Goal: Communication & Community: Answer question/provide support

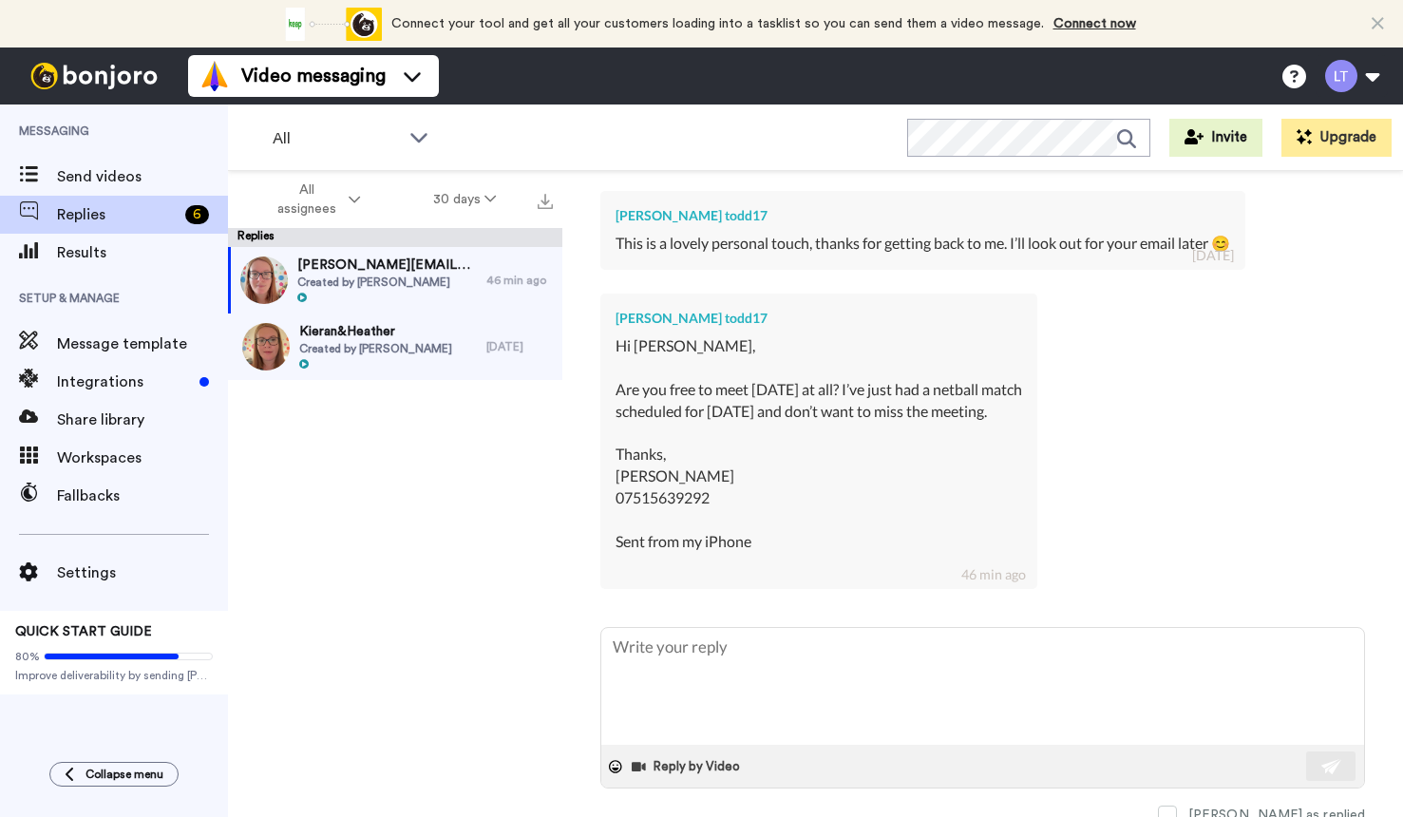
scroll to position [451, 0]
click at [654, 659] on textarea at bounding box center [982, 687] width 763 height 117
type textarea "H"
type textarea "x"
type textarea "Hi"
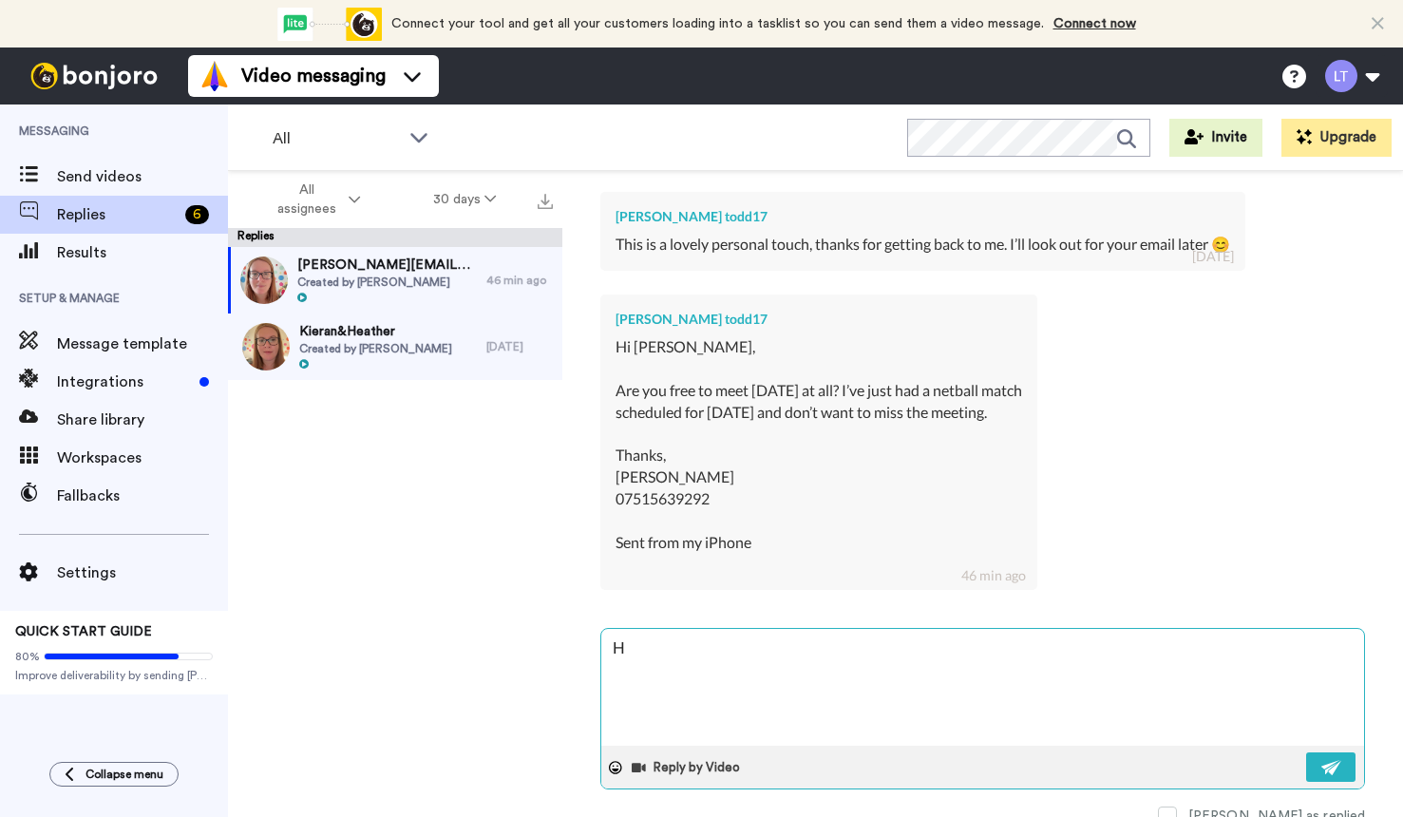
type textarea "x"
type textarea "Hi"
type textarea "x"
type textarea "Hi K"
type textarea "x"
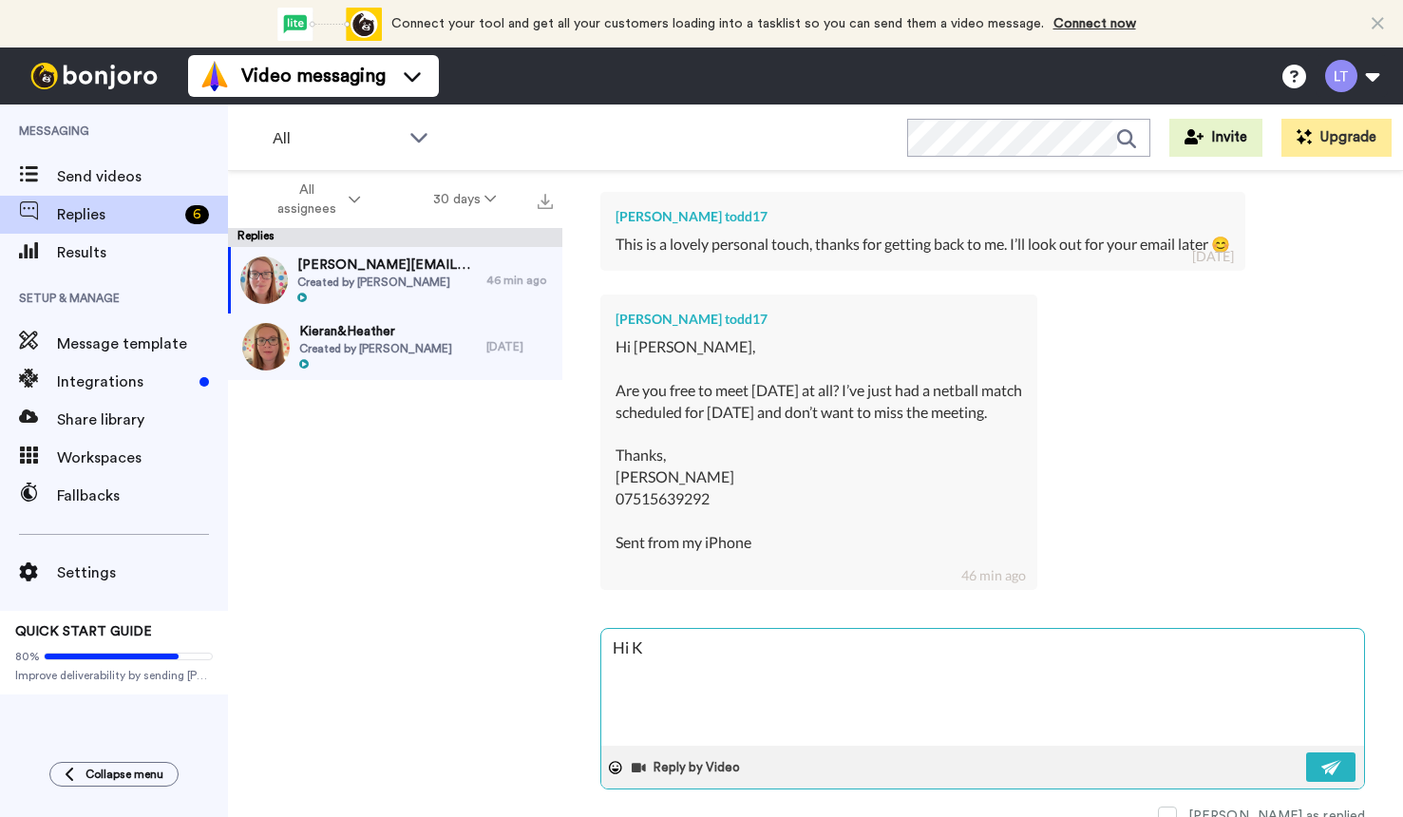
type textarea "Hi [PERSON_NAME]"
type textarea "x"
type textarea "Hi [PERSON_NAME]"
type textarea "x"
type textarea "Hi [PERSON_NAME]"
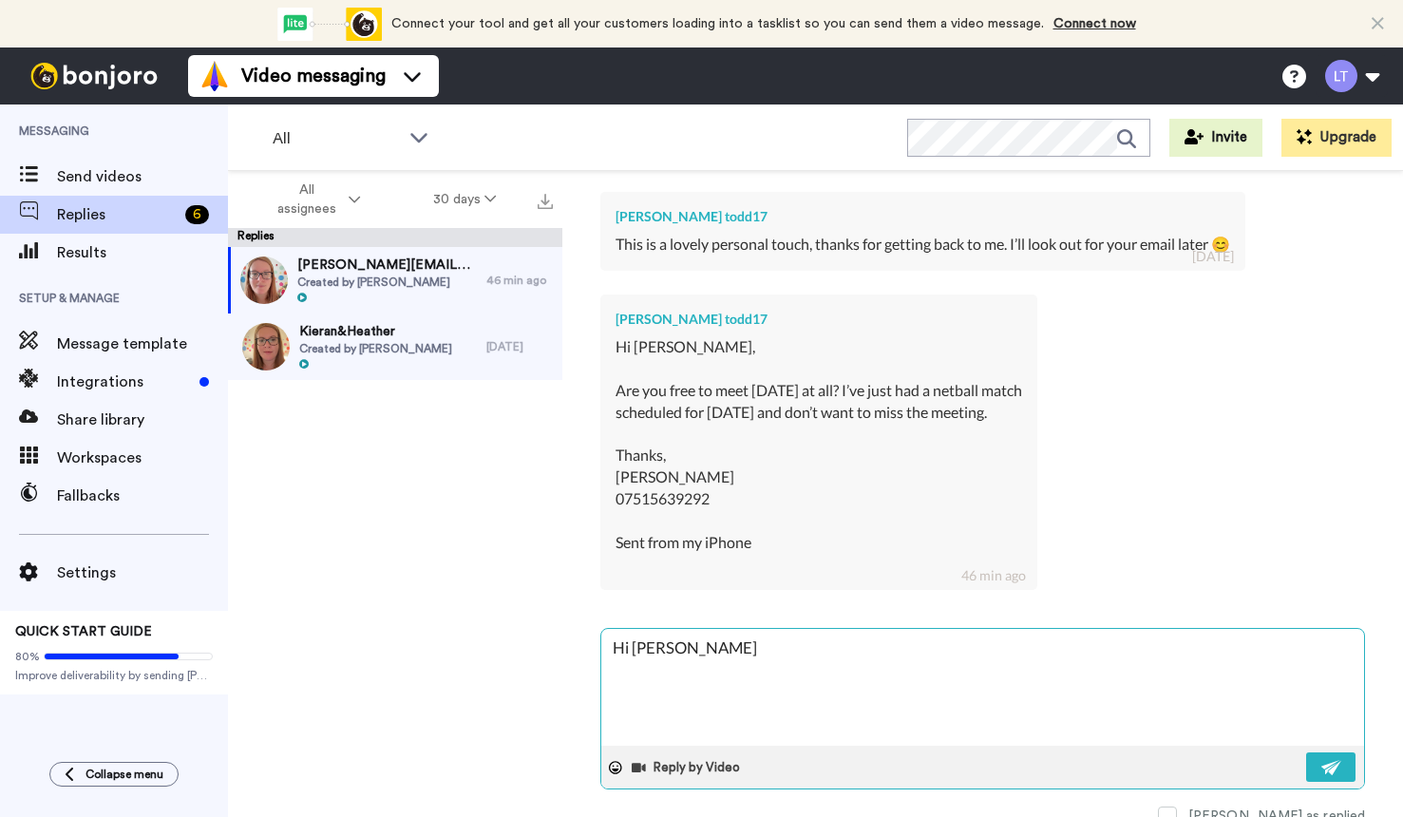
type textarea "x"
type textarea "Hi Krist"
type textarea "x"
type textarea "Hi [PERSON_NAME]"
type textarea "x"
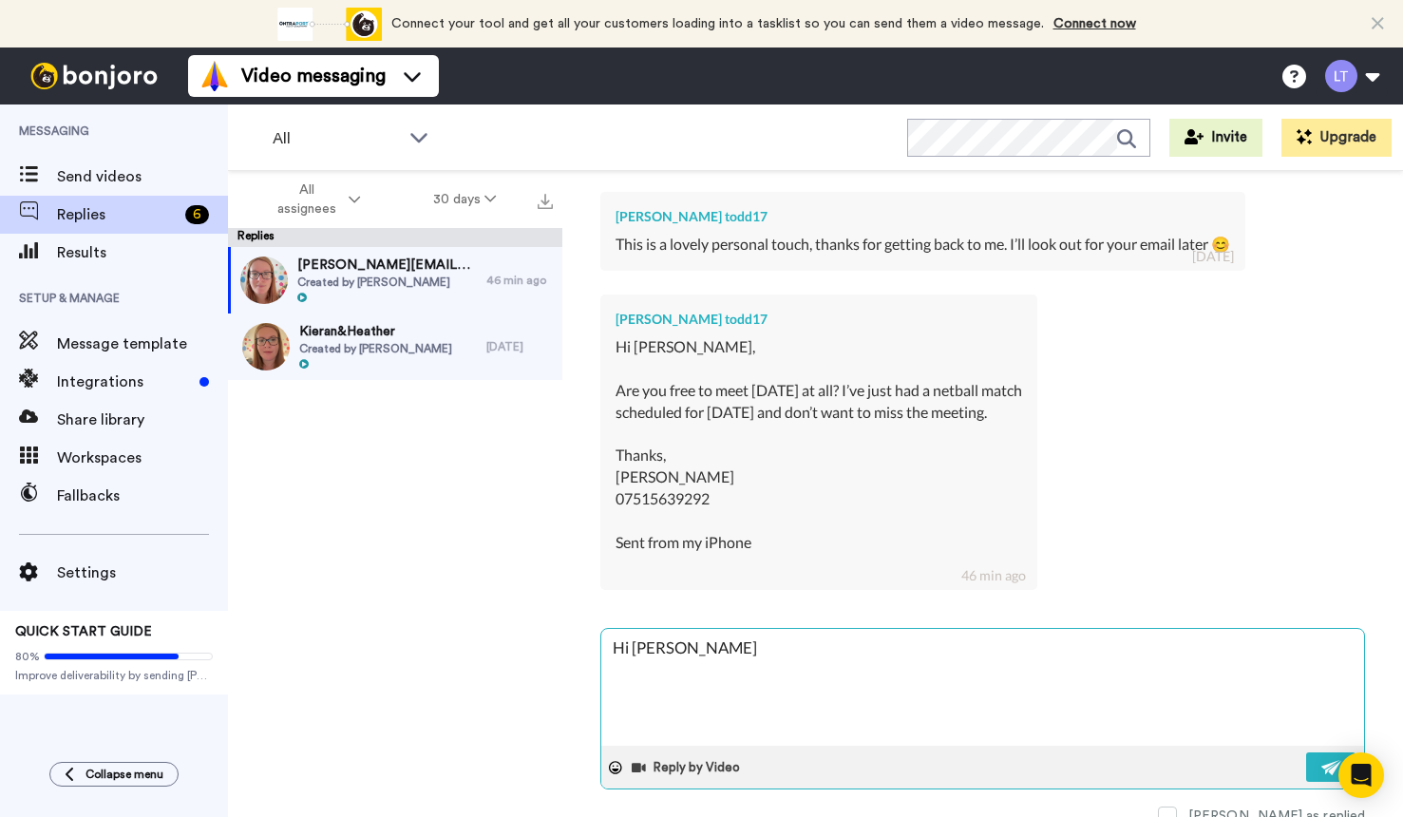
type textarea "Hi [PERSON_NAME],"
type textarea "x"
type textarea "Hi [PERSON_NAME],"
type textarea "x"
type textarea "Hi [PERSON_NAME], I"
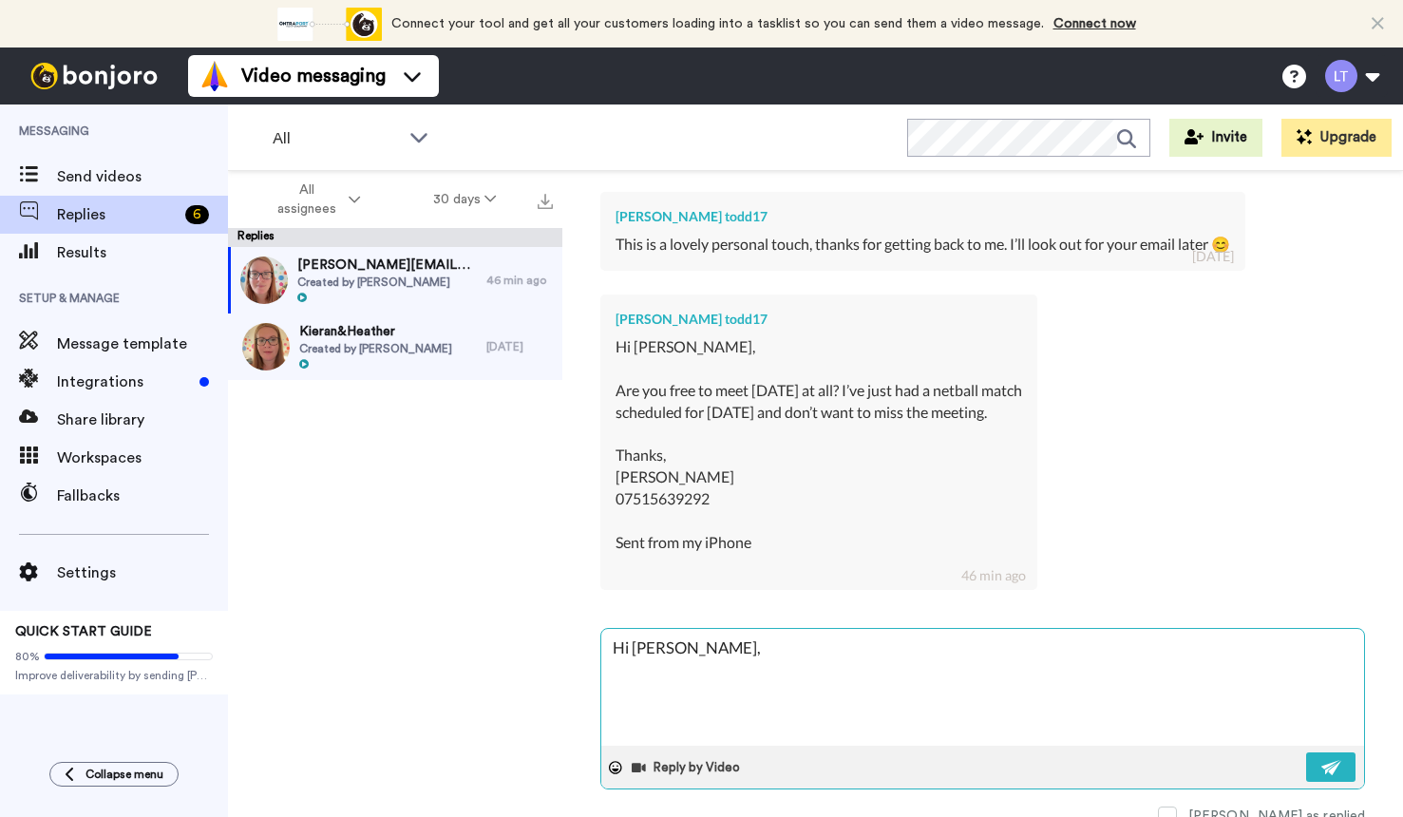
type textarea "x"
type textarea "Hi [PERSON_NAME], I'"
type textarea "x"
type textarea "Hi [PERSON_NAME], I'm"
type textarea "x"
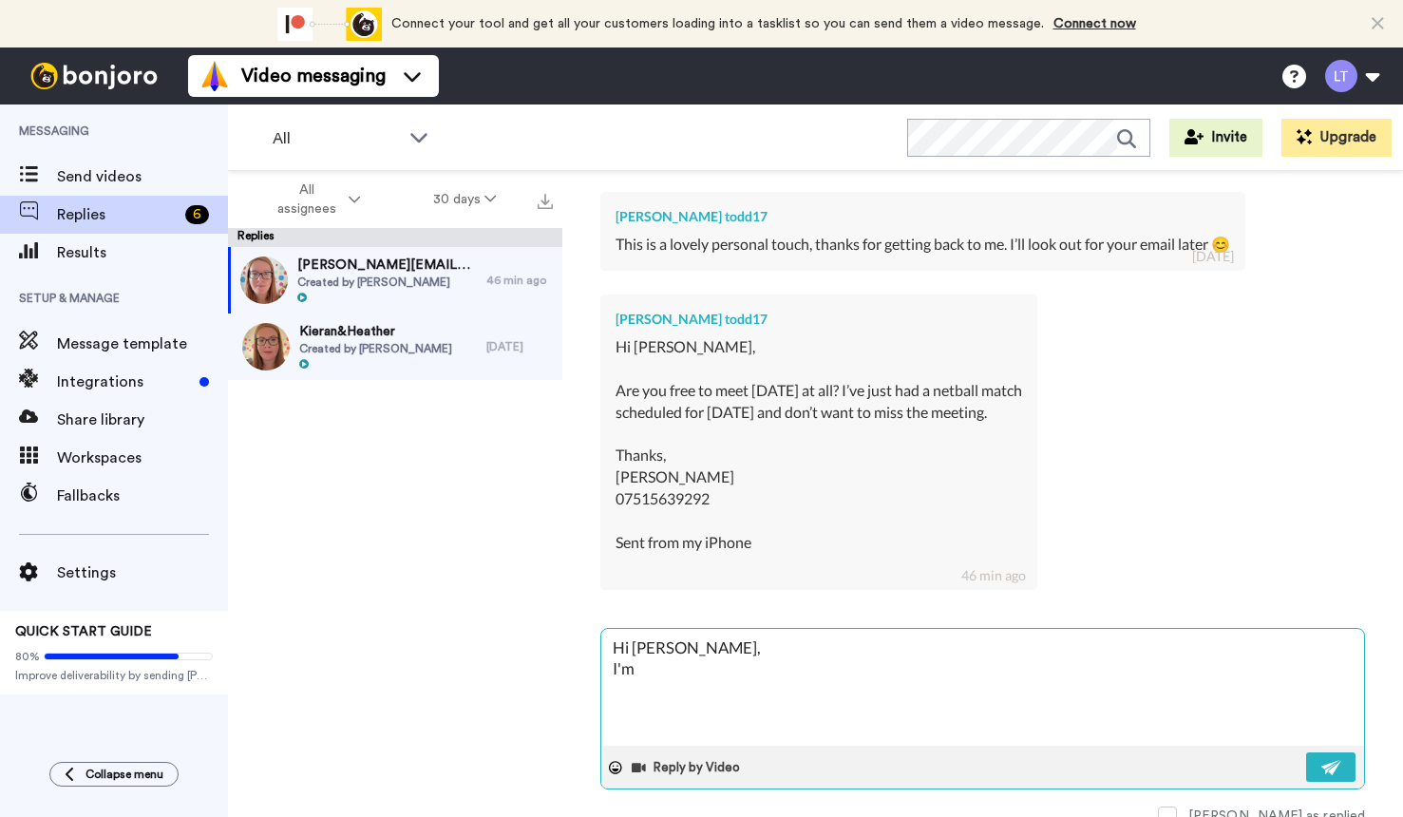
type textarea "Hi [PERSON_NAME], I'm"
type textarea "x"
type textarea "Hi [PERSON_NAME], I'm s"
type textarea "x"
type textarea "Hi [PERSON_NAME], I'm so"
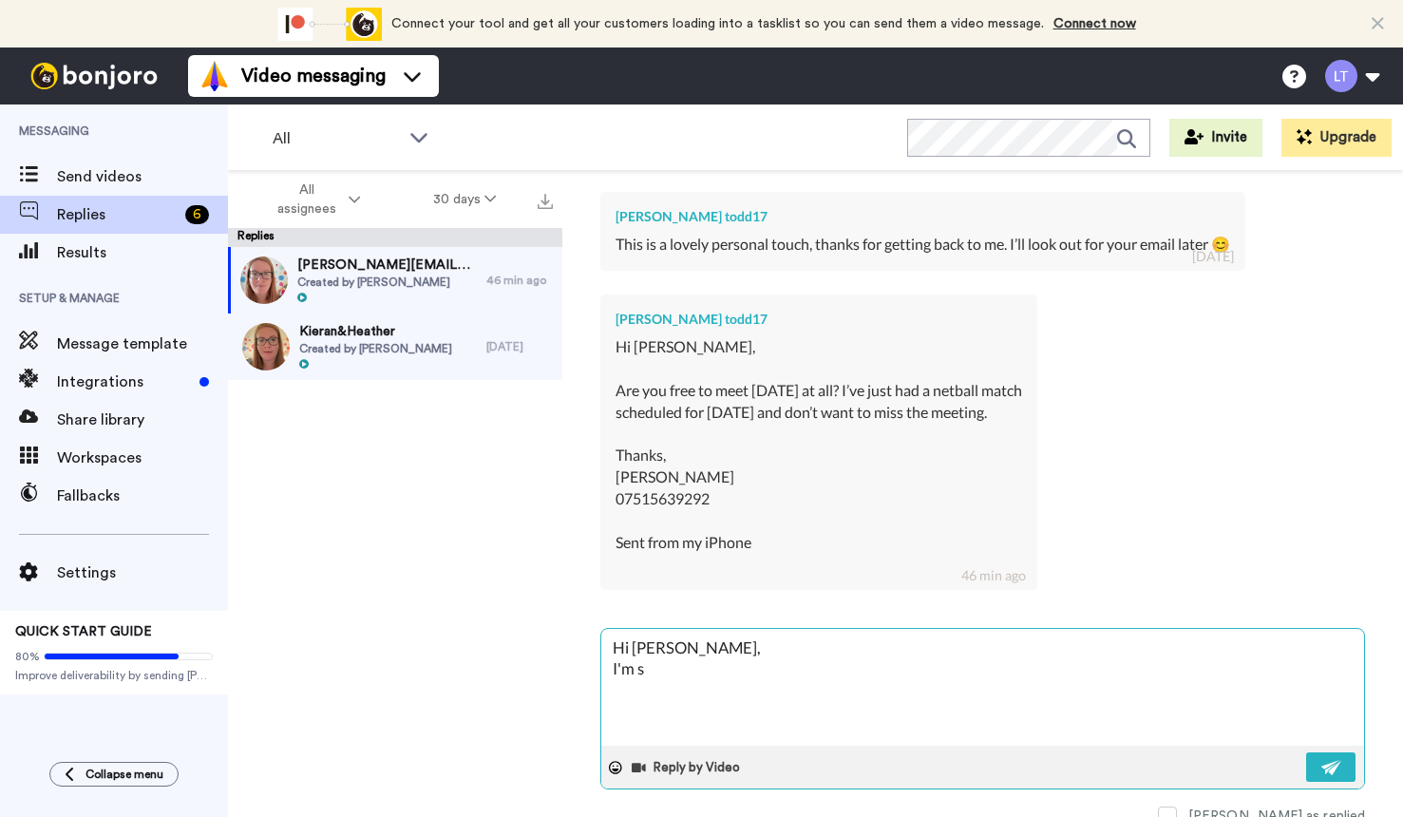
type textarea "x"
type textarea "Hi [PERSON_NAME], I'm so"
type textarea "x"
type textarea "Hi [PERSON_NAME], I'm so s"
type textarea "x"
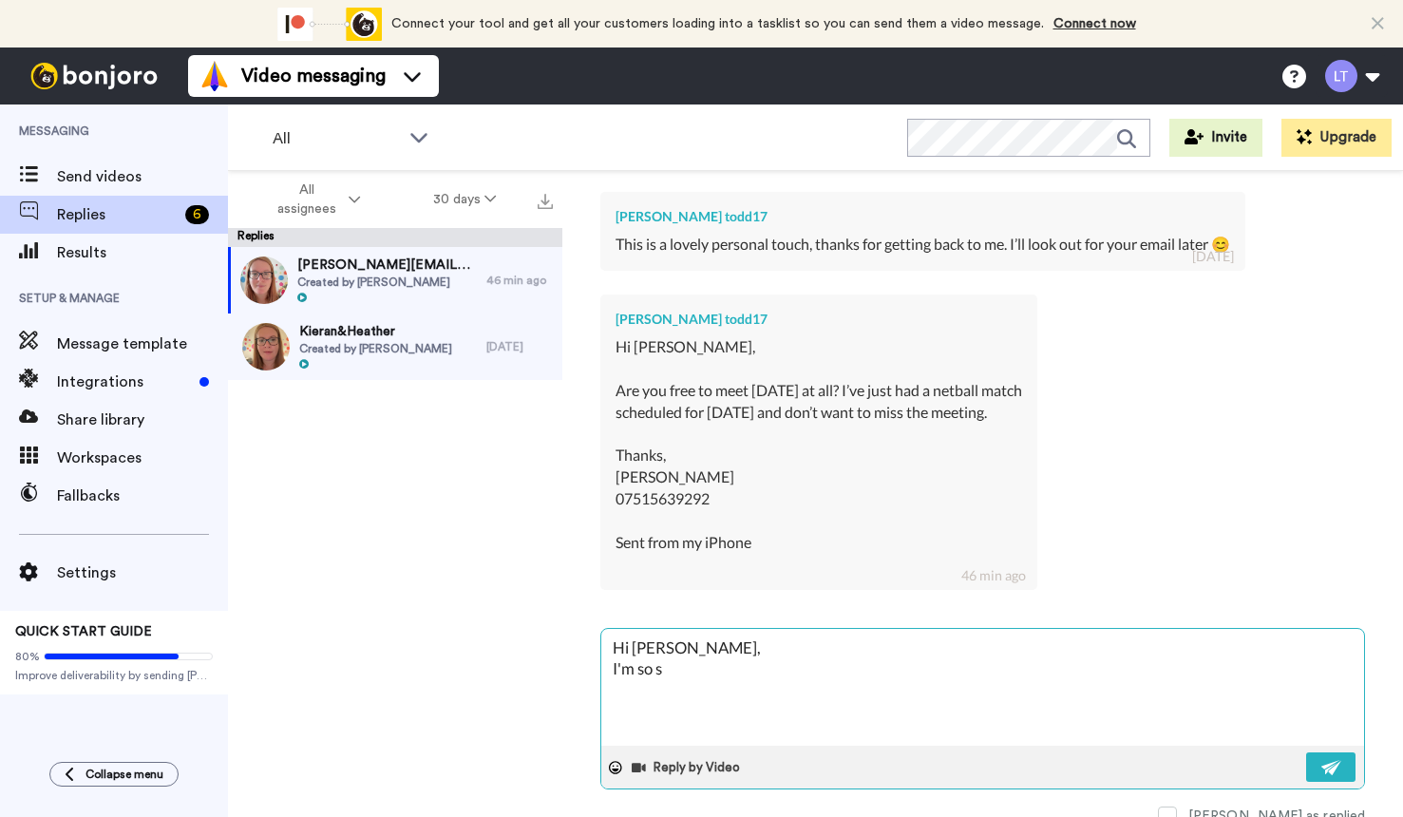
type textarea "Hi [PERSON_NAME], I'm so so"
type textarea "x"
type textarea "Hi [PERSON_NAME], I'm so sor"
type textarea "x"
type textarea "Hi [PERSON_NAME], I'm so sorr"
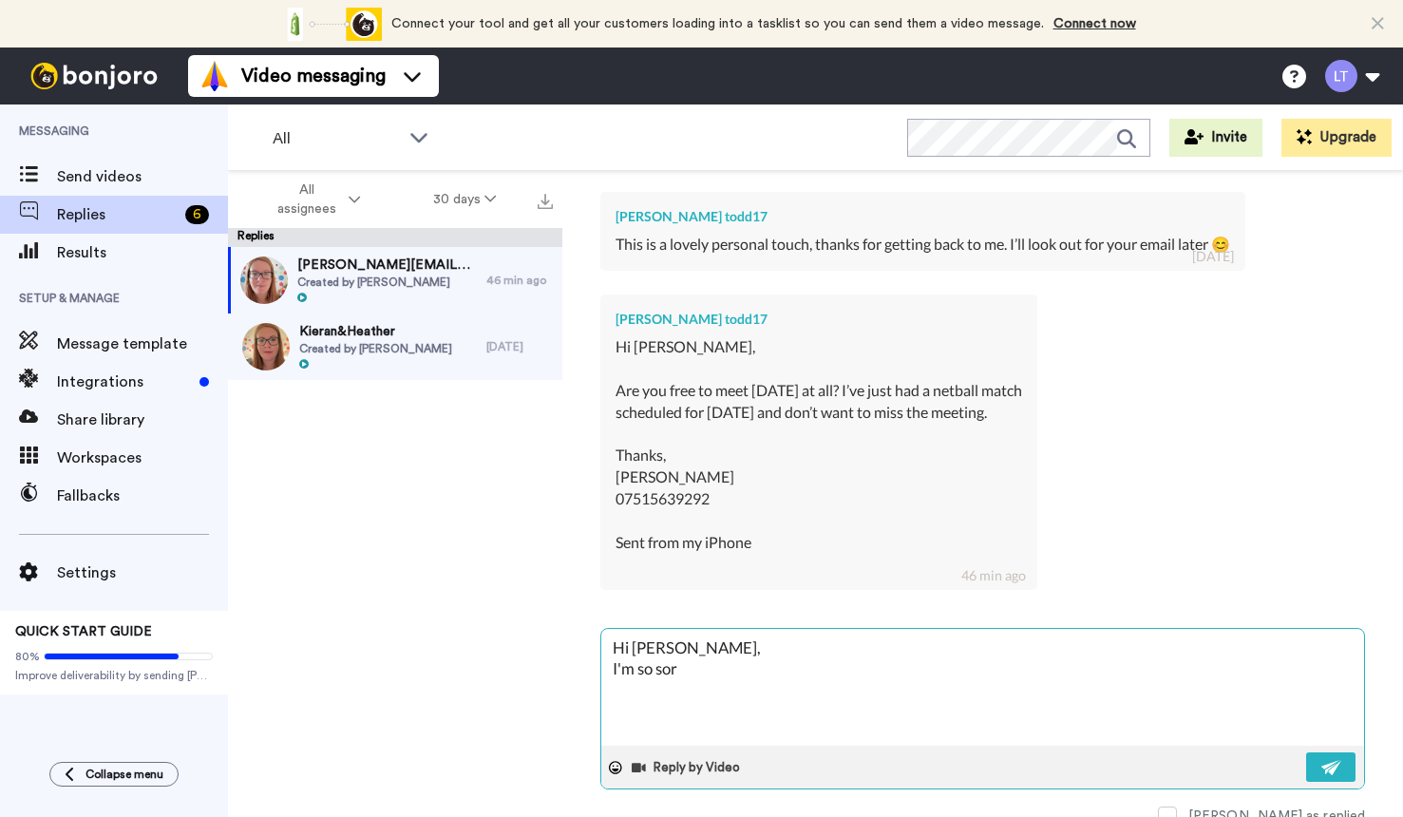
type textarea "x"
type textarea "Hi [PERSON_NAME], I'm so sorry"
type textarea "x"
type textarea "Hi [PERSON_NAME], I'm so sorry,"
type textarea "x"
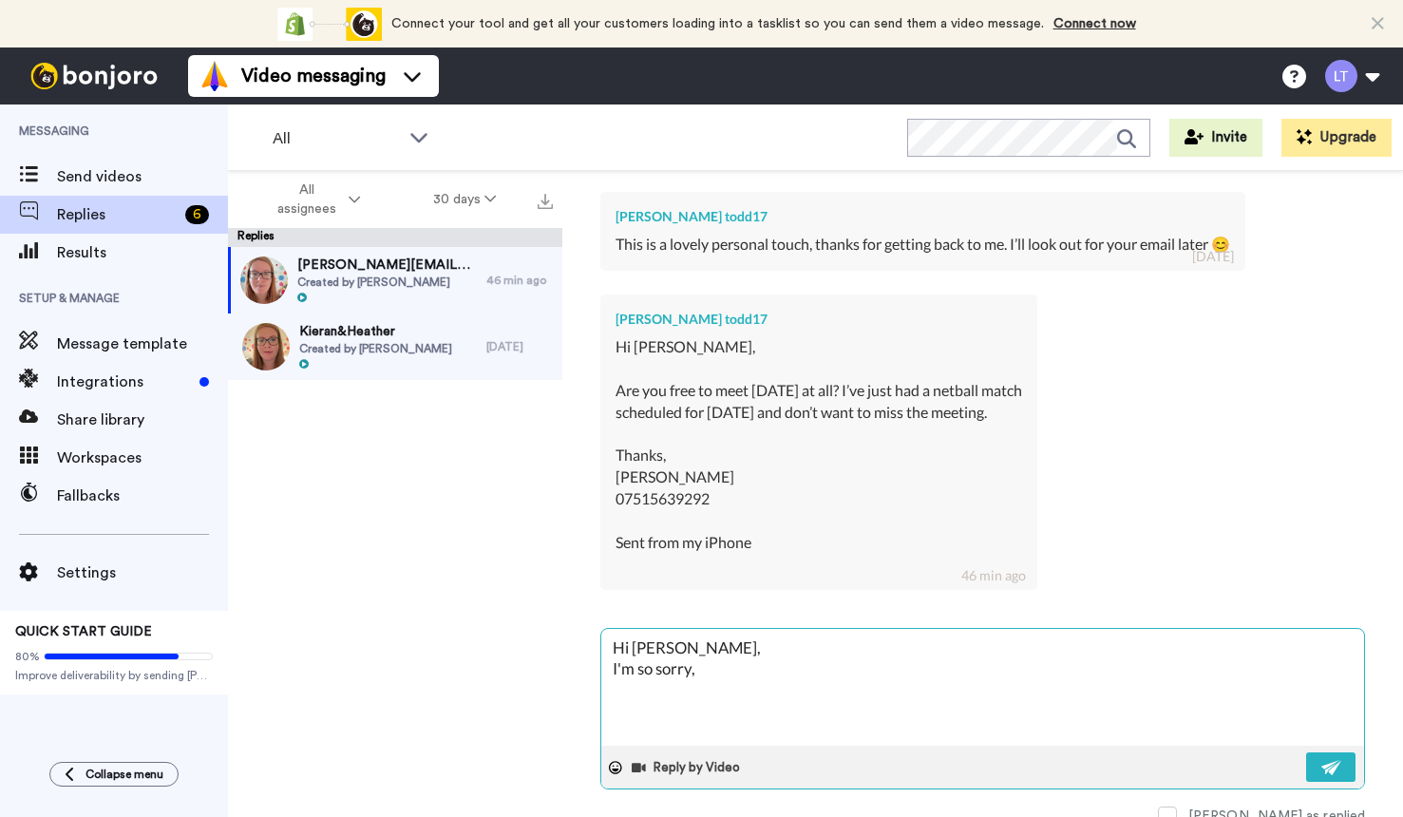
type textarea "Hi [PERSON_NAME], I'm so sorry,"
type textarea "x"
type textarea "Hi [PERSON_NAME], I'm so sorry, I"
type textarea "x"
type textarea "Hi [PERSON_NAME], I'm so sorry, I"
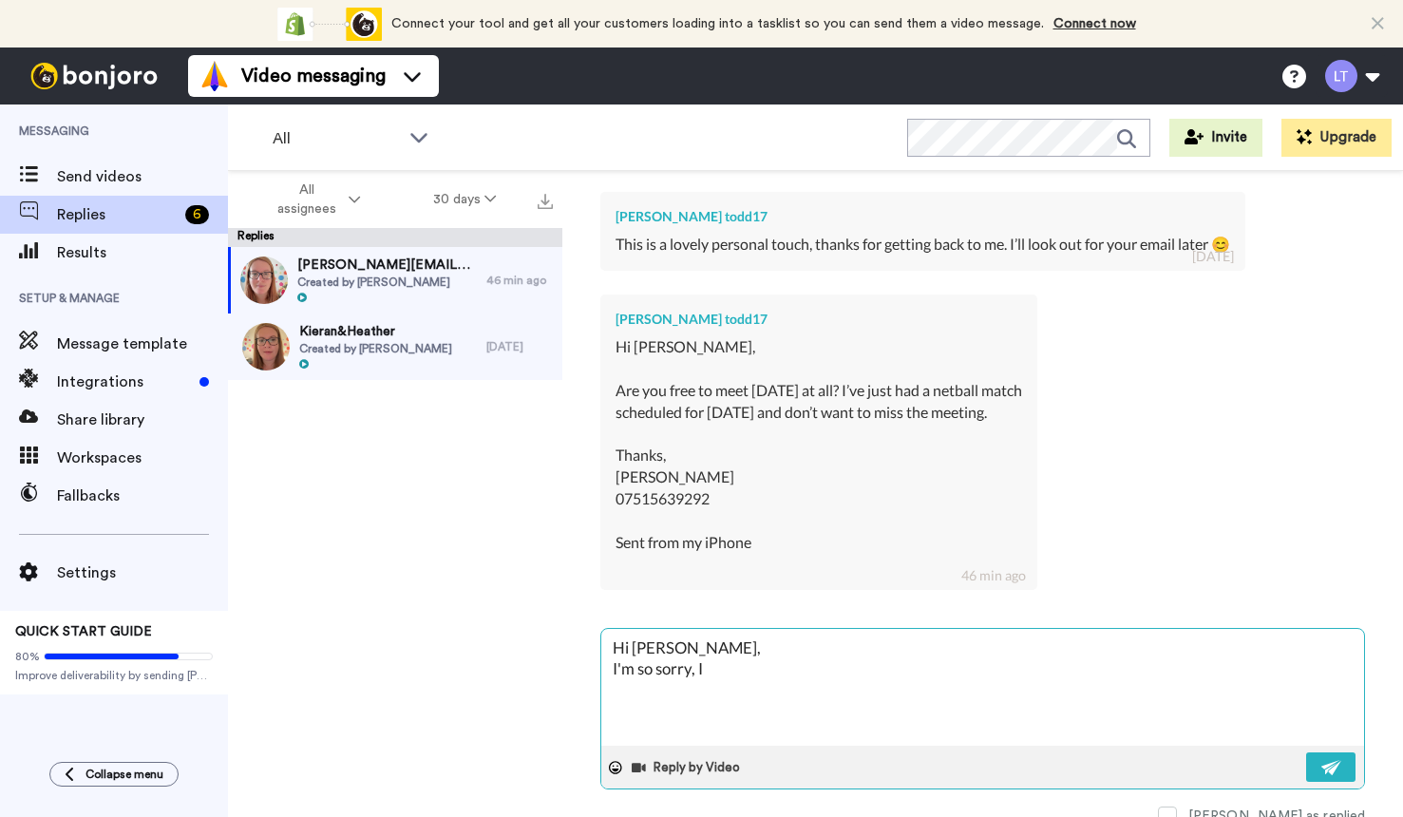
type textarea "x"
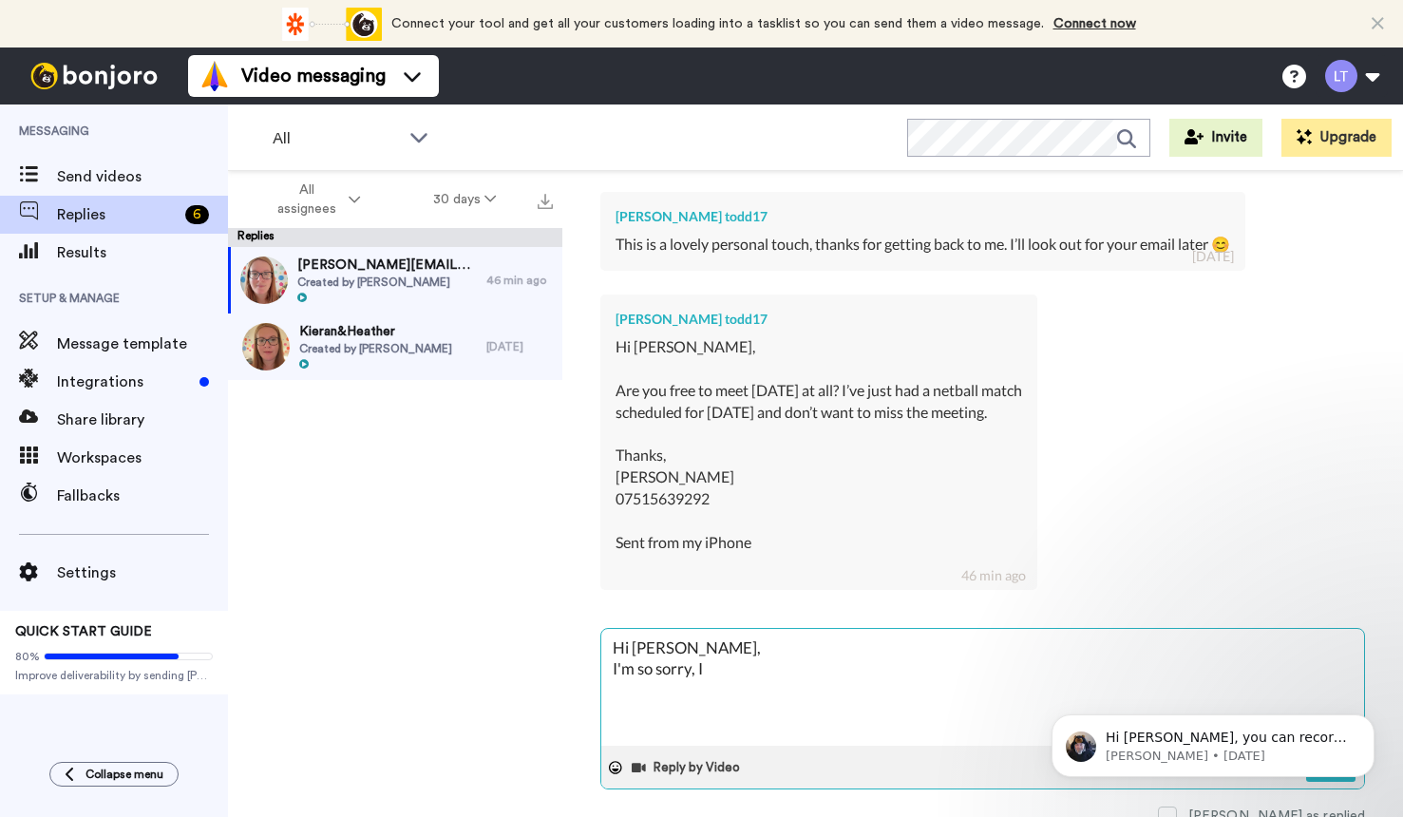
scroll to position [0, 0]
type textarea "Hi [PERSON_NAME], I'm so sorry, I h"
type textarea "x"
type textarea "Hi [PERSON_NAME], I'm so sorry, I ha"
type textarea "x"
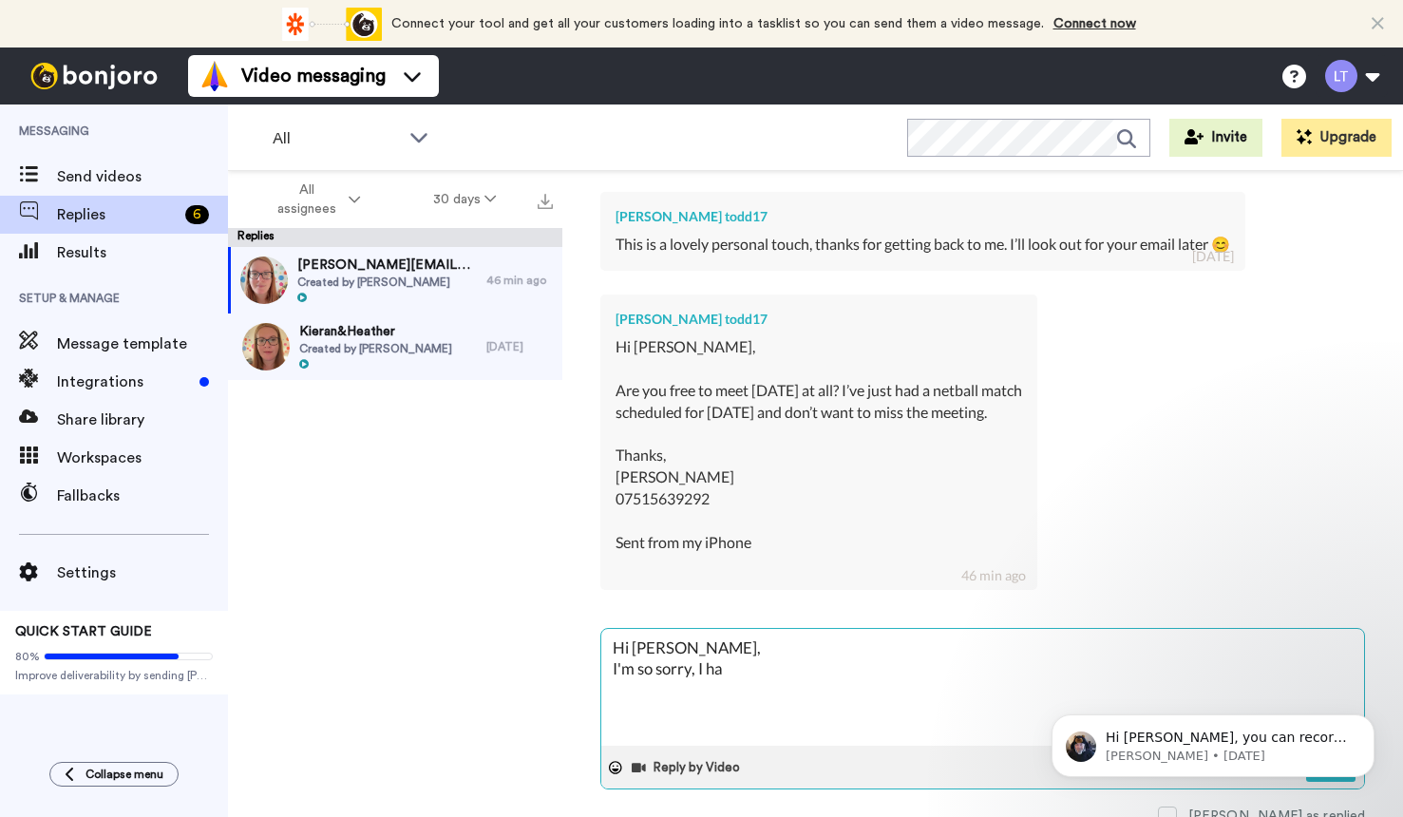
type textarea "Hi [PERSON_NAME], I'm so sorry, I hav"
type textarea "x"
type textarea "Hi [PERSON_NAME], I'm so sorry, I have"
type textarea "x"
type textarea "Hi [PERSON_NAME], I'm so sorry, I have"
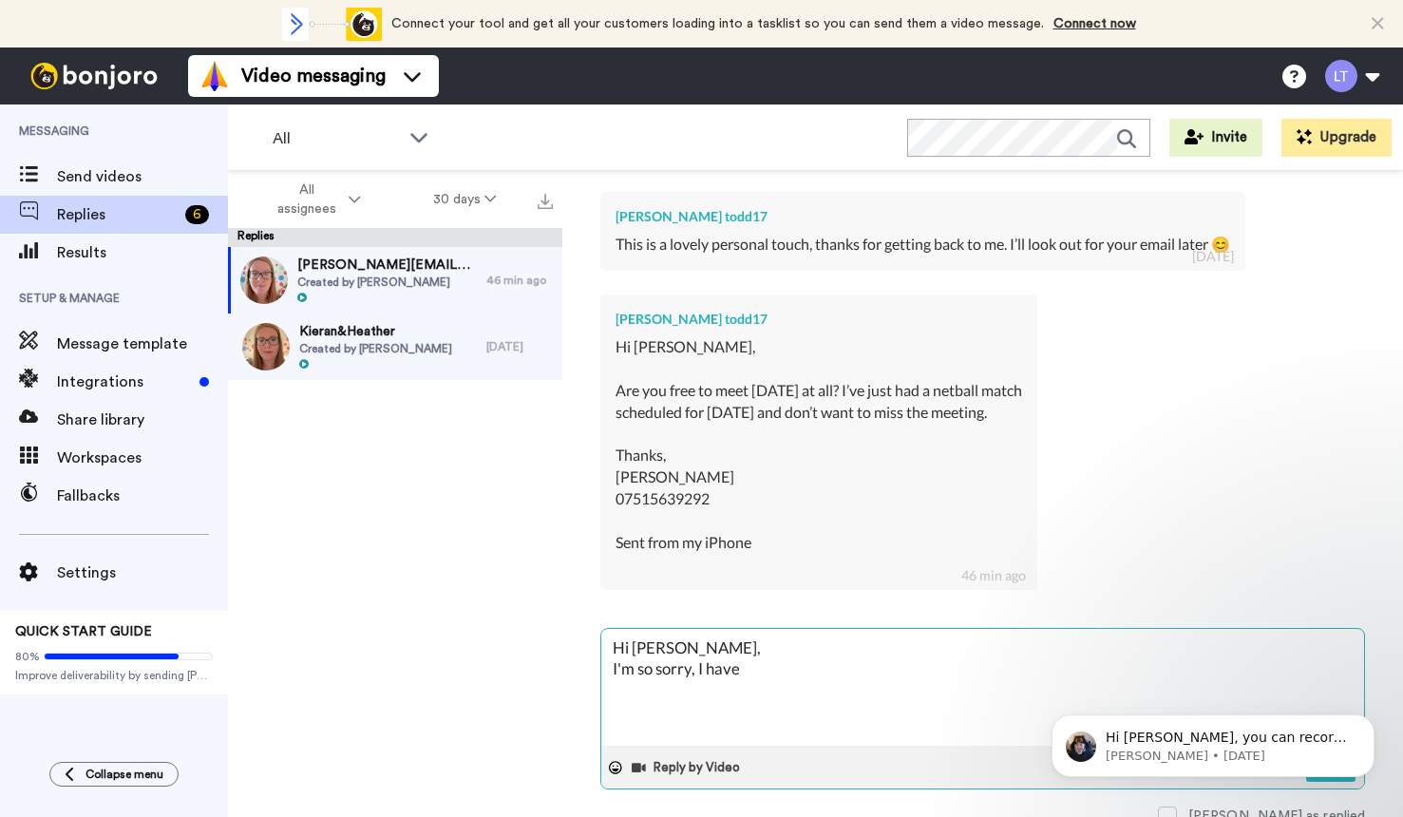
type textarea "x"
type textarea "Hi [PERSON_NAME], I'm so sorry, I have n"
type textarea "x"
type textarea "Hi [PERSON_NAME], I'm so sorry, I have no"
type textarea "x"
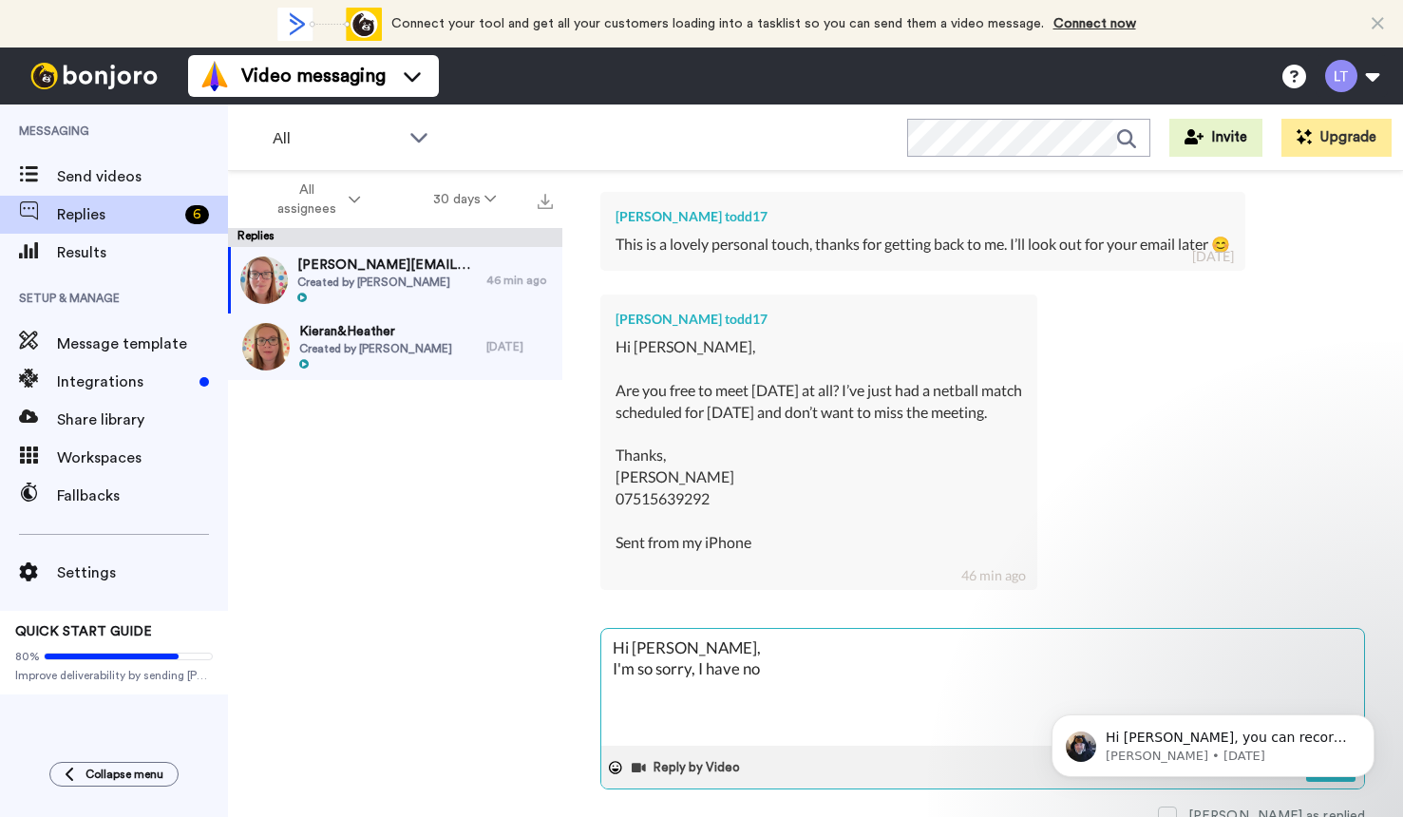
type textarea "Hi [PERSON_NAME], I'm so sorry, I have no"
type textarea "x"
type textarea "Hi [PERSON_NAME], I'm so sorry, I have no a"
type textarea "x"
type textarea "Hi [PERSON_NAME], I'm so sorry, I have no av"
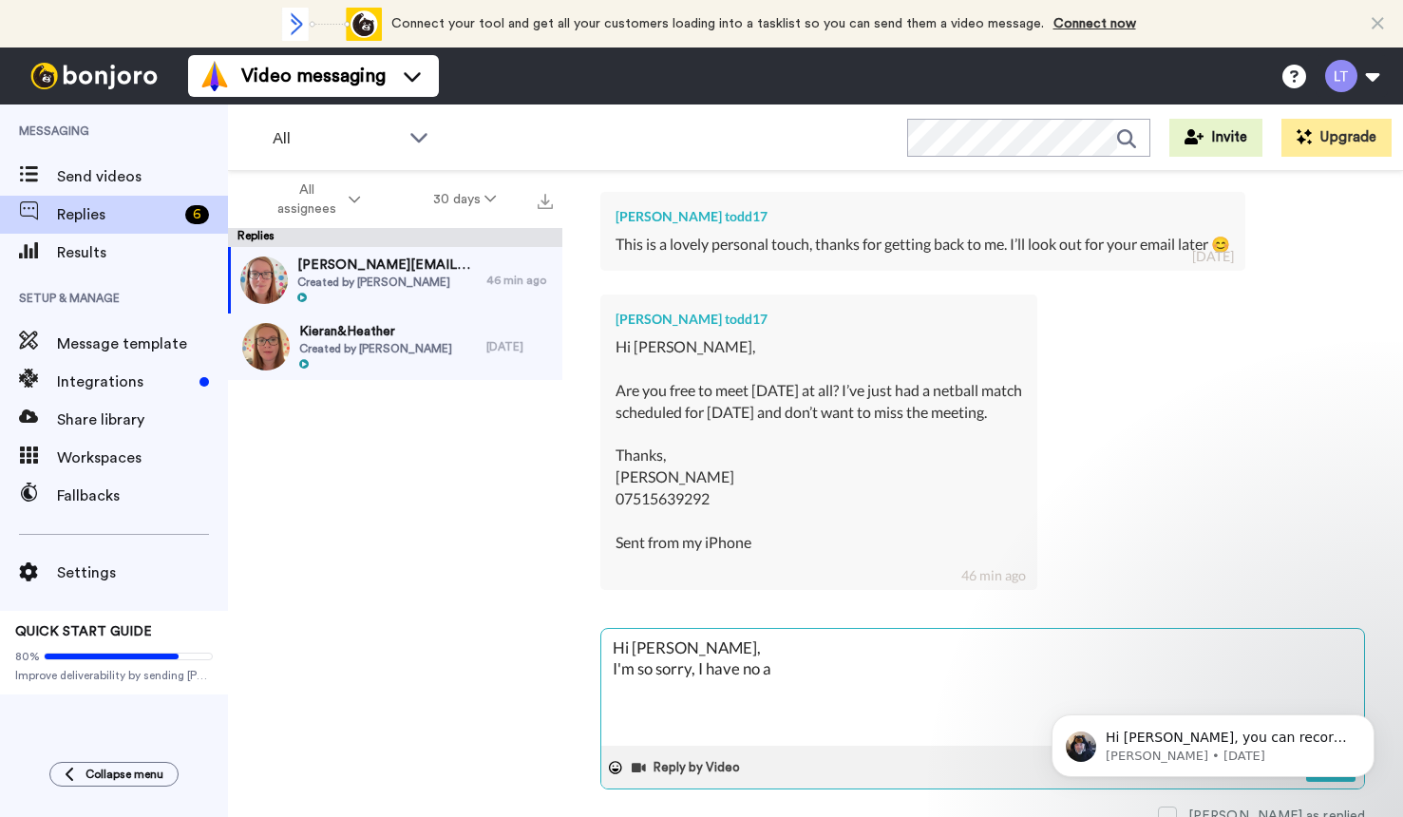
type textarea "x"
type textarea "Hi [PERSON_NAME], I'm so sorry, I have no ava"
type textarea "x"
type textarea "Hi [PERSON_NAME], I'm so sorry, I have no avai"
type textarea "x"
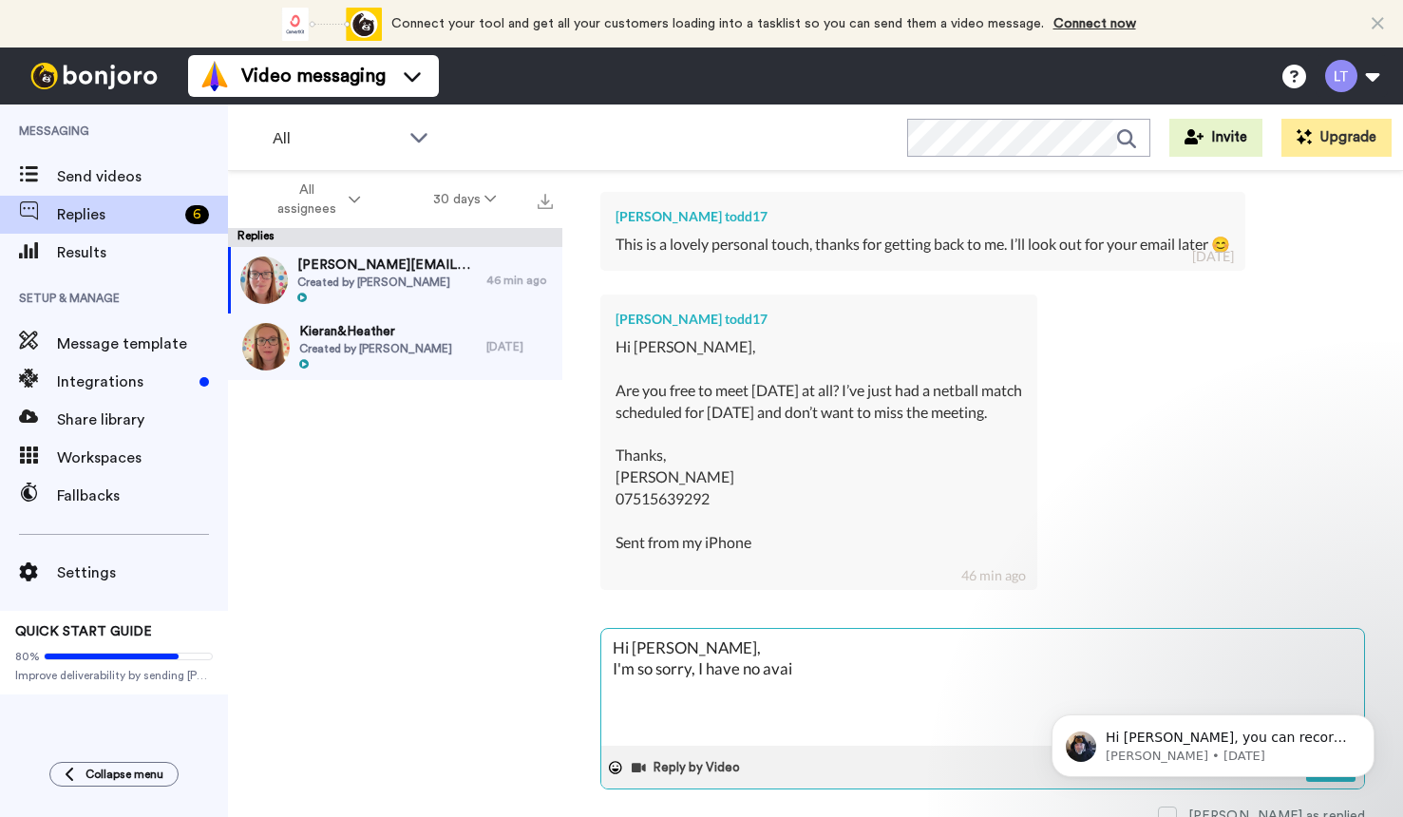
type textarea "Hi [PERSON_NAME], I'm so sorry, I have no avail"
type textarea "x"
type textarea "Hi [PERSON_NAME], I'm so sorry, I have no availa"
type textarea "x"
type textarea "Hi [PERSON_NAME], I'm so sorry, I have no [DEMOGRAPHIC_DATA]"
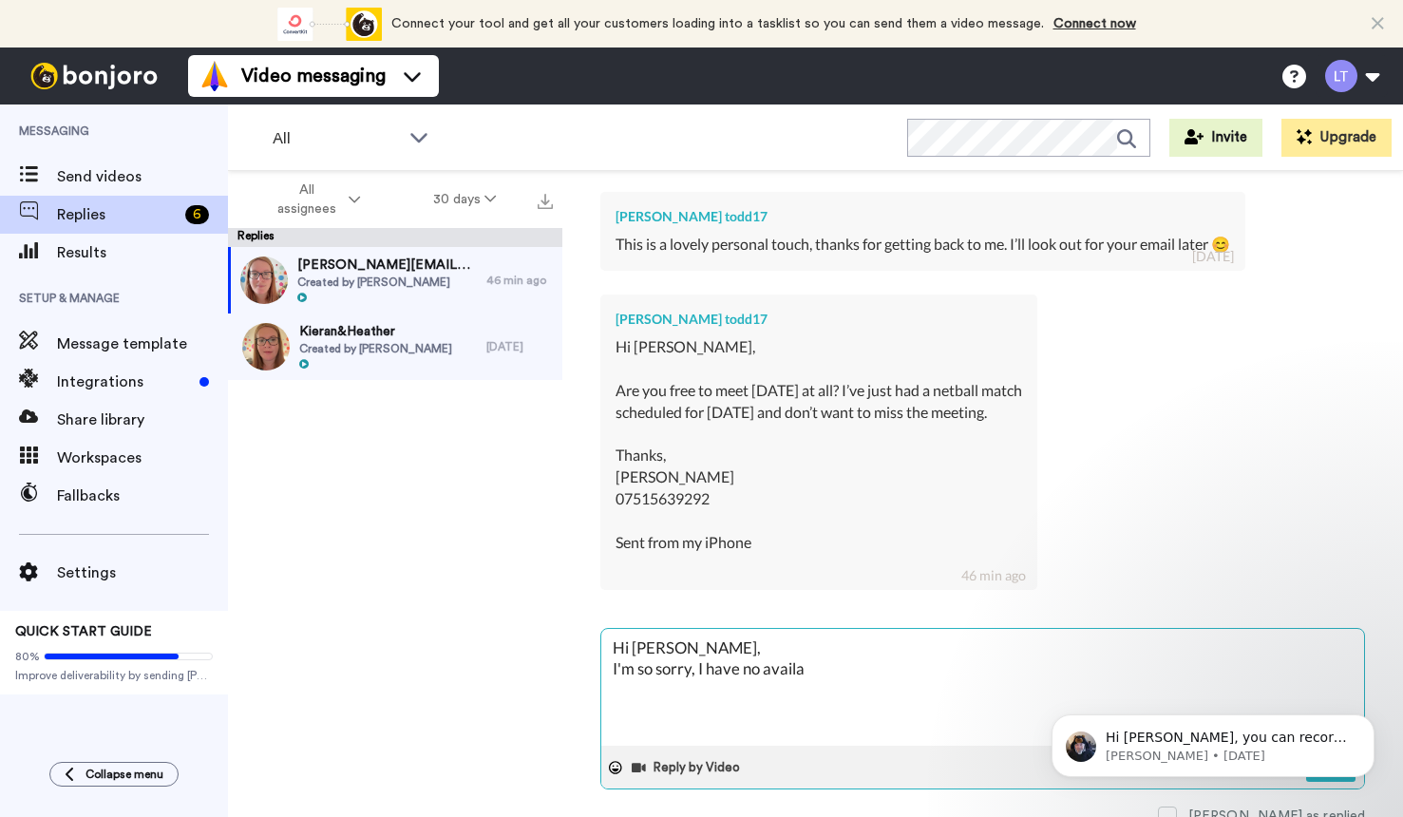
type textarea "x"
type textarea "Hi [PERSON_NAME], I'm so sorry, I have no availa"
type textarea "x"
type textarea "Hi [PERSON_NAME], I'm so sorry, I have no availab"
type textarea "x"
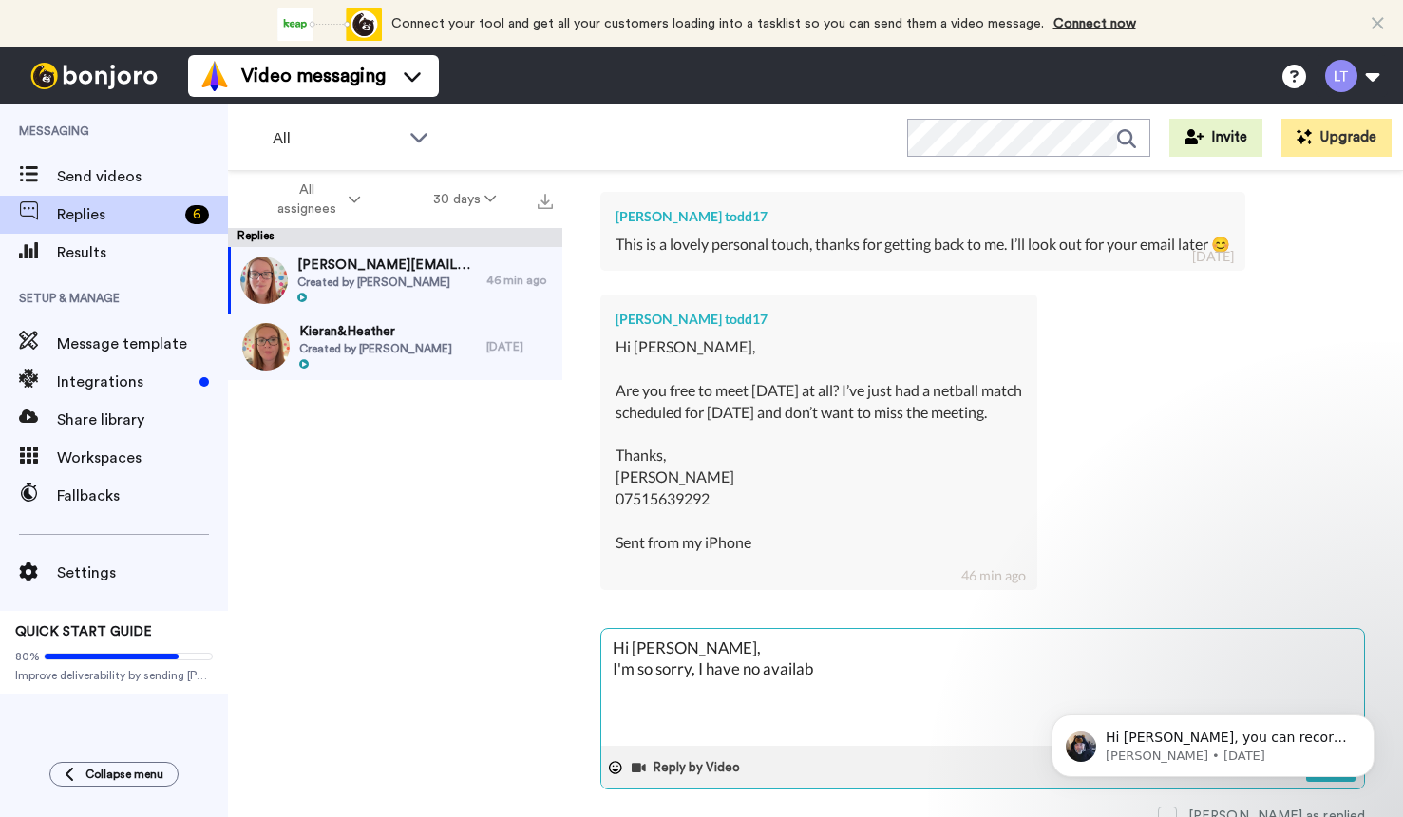
type textarea "Hi [PERSON_NAME], I'm so sorry, I have no availabi"
type textarea "x"
type textarea "Hi [PERSON_NAME], I'm so sorry, I have no availabil"
type textarea "x"
type textarea "Hi [PERSON_NAME], I'm so sorry, I have no availabili"
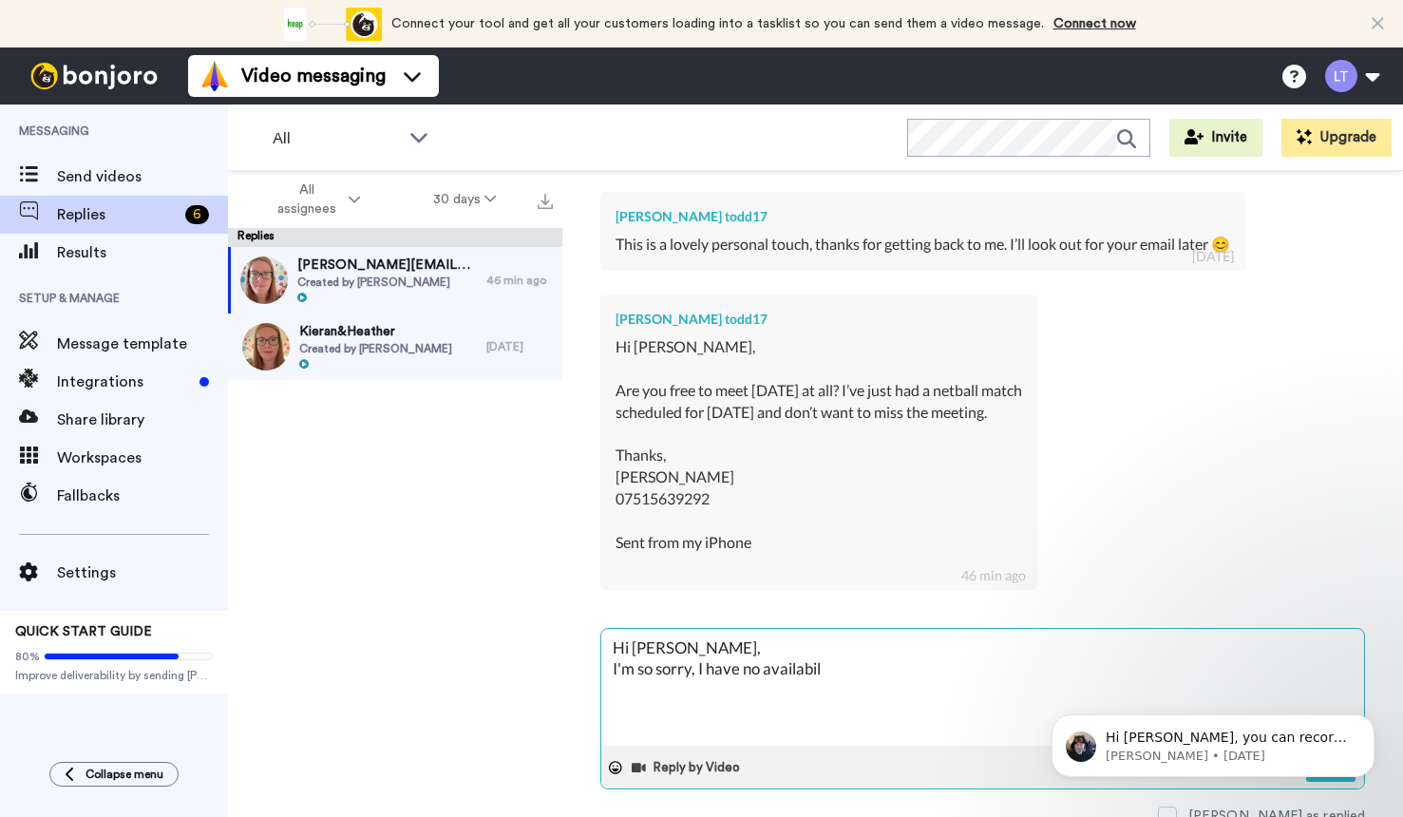
type textarea "x"
type textarea "Hi [PERSON_NAME], I'm so sorry, I have no availabilit"
type textarea "x"
type textarea "Hi [PERSON_NAME], I'm so sorry, I have no availability"
type textarea "x"
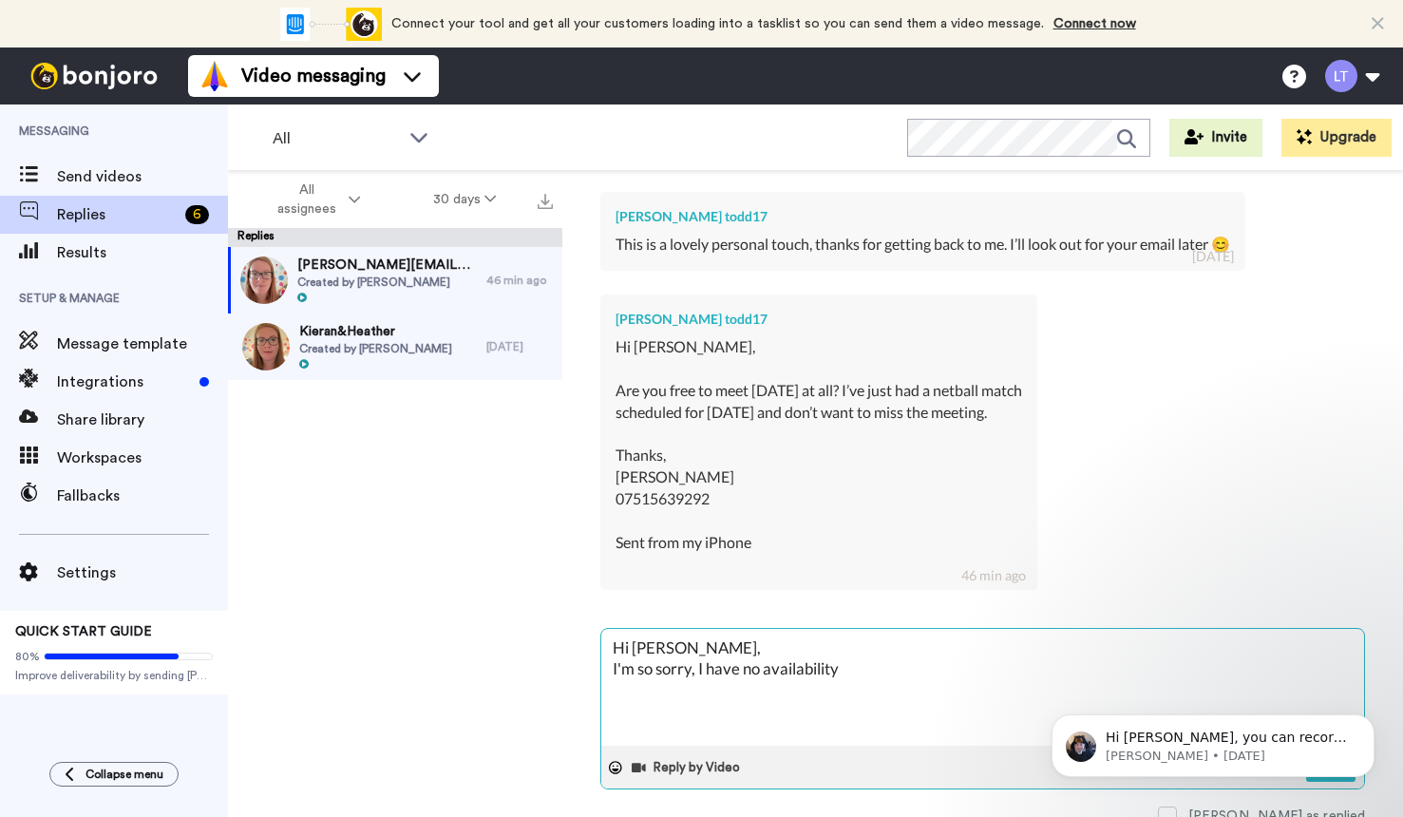
type textarea "Hi [PERSON_NAME], I'm so sorry, I have no availabilit"
type textarea "x"
type textarea "Hi [PERSON_NAME], I'm so sorry, I have no availabili"
type textarea "x"
type textarea "Hi [PERSON_NAME], I'm so sorry, I have no availabil"
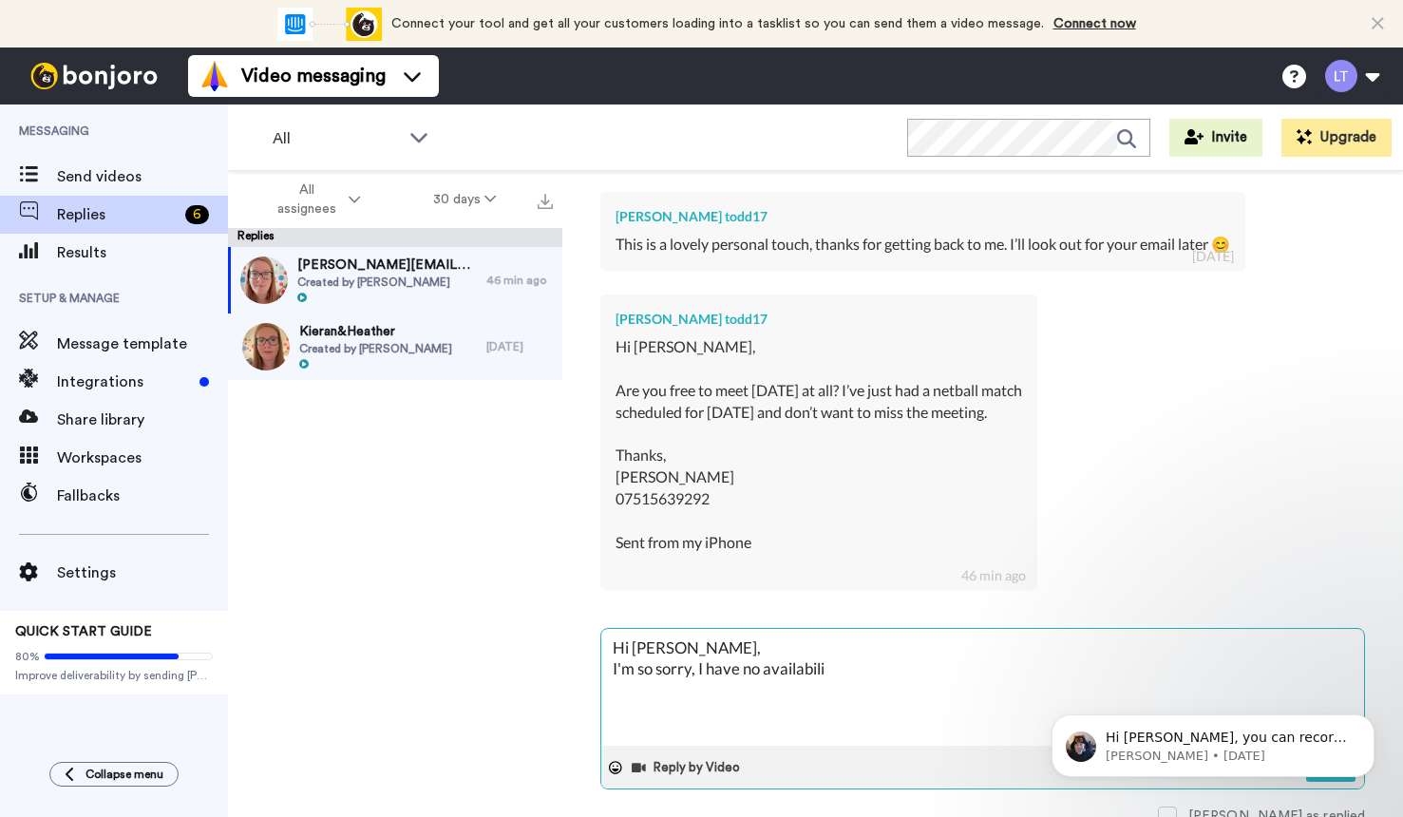
type textarea "x"
type textarea "Hi [PERSON_NAME], I'm so sorry, I have no availabi"
type textarea "x"
type textarea "Hi [PERSON_NAME], I'm so sorry, I have no availab"
type textarea "x"
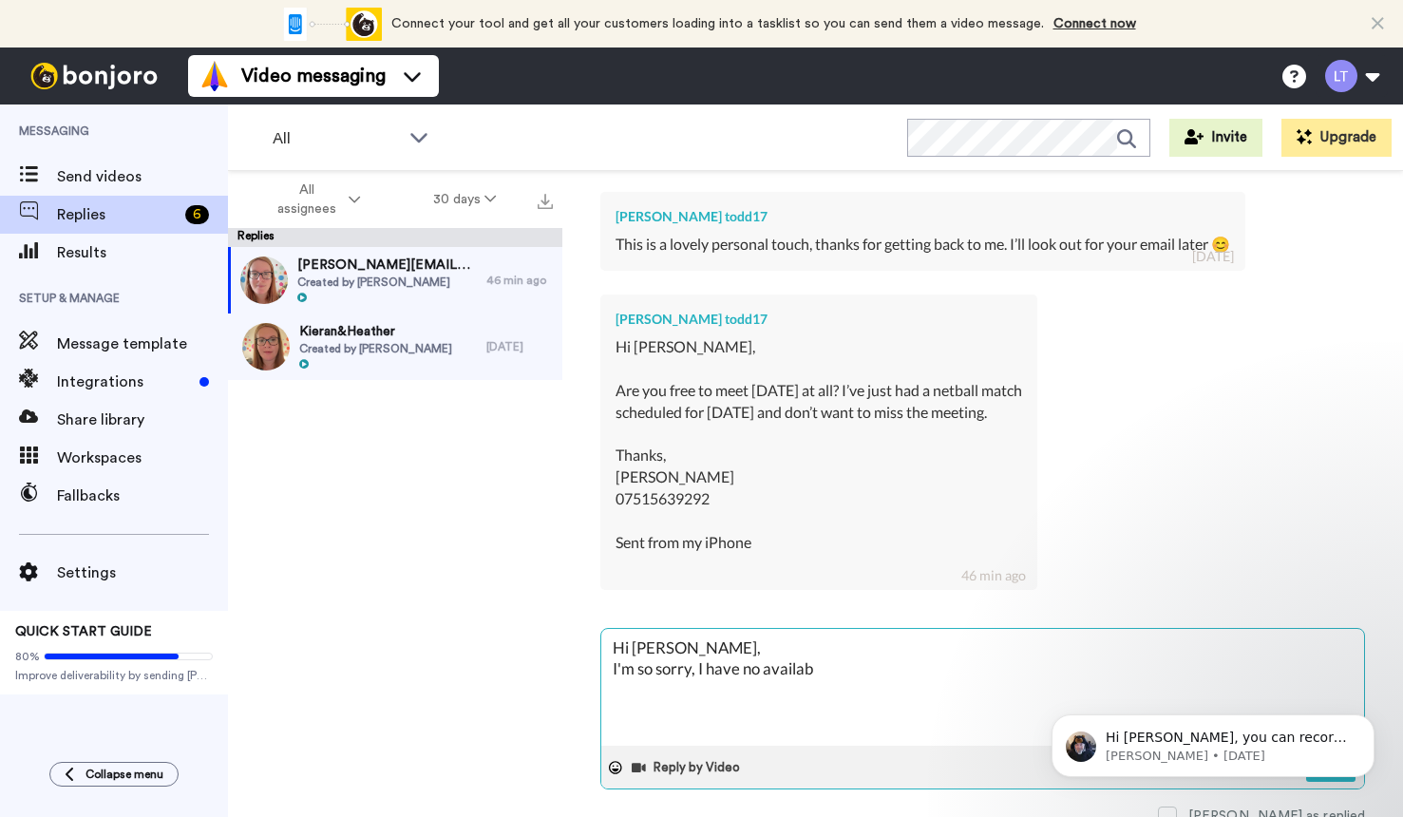
type textarea "Hi [PERSON_NAME], I'm so sorry, I have no availa"
type textarea "x"
type textarea "Hi [PERSON_NAME], I'm so sorry, I have no avail"
type textarea "x"
type textarea "Hi [PERSON_NAME], I'm so sorry, I have no avai"
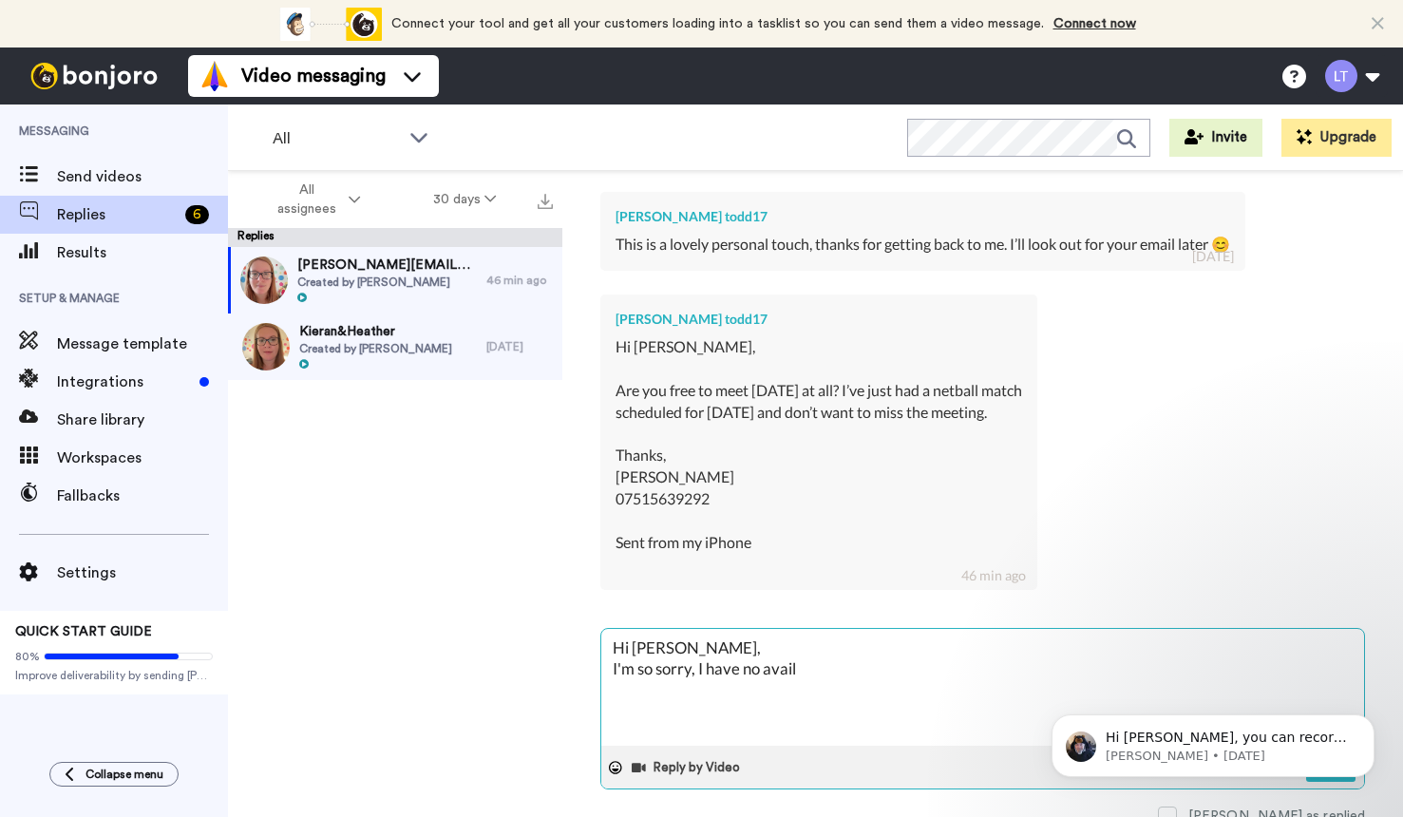
type textarea "x"
type textarea "Hi [PERSON_NAME], I'm so sorry, I have no ava"
type textarea "x"
type textarea "Hi [PERSON_NAME], I'm so sorry, I have no av"
type textarea "x"
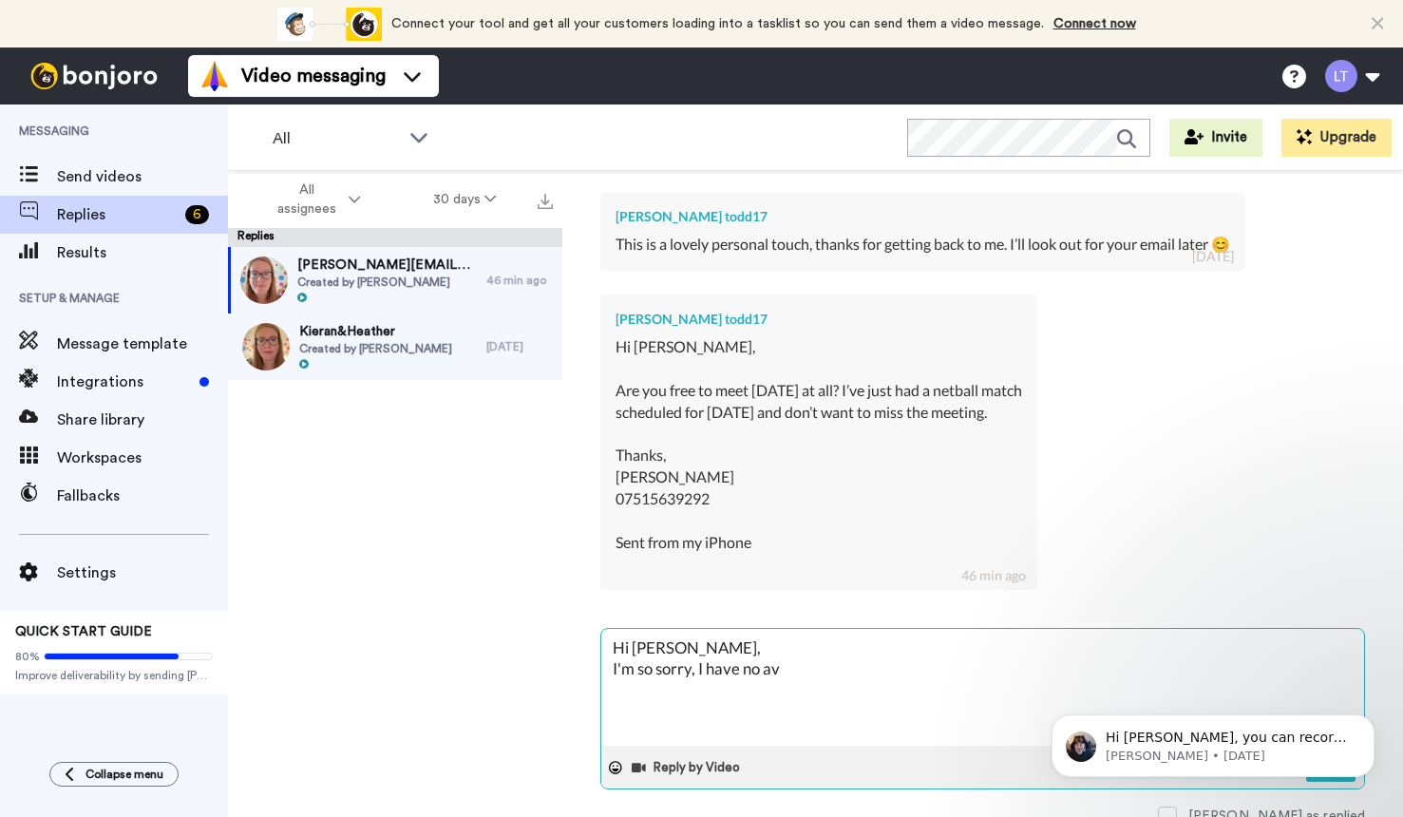
type textarea "Hi [PERSON_NAME], I'm so sorry, I have no a"
type textarea "x"
type textarea "Hi [PERSON_NAME], I'm so sorry, I have no"
type textarea "x"
type textarea "Hi [PERSON_NAME], I'm so sorry, I have no"
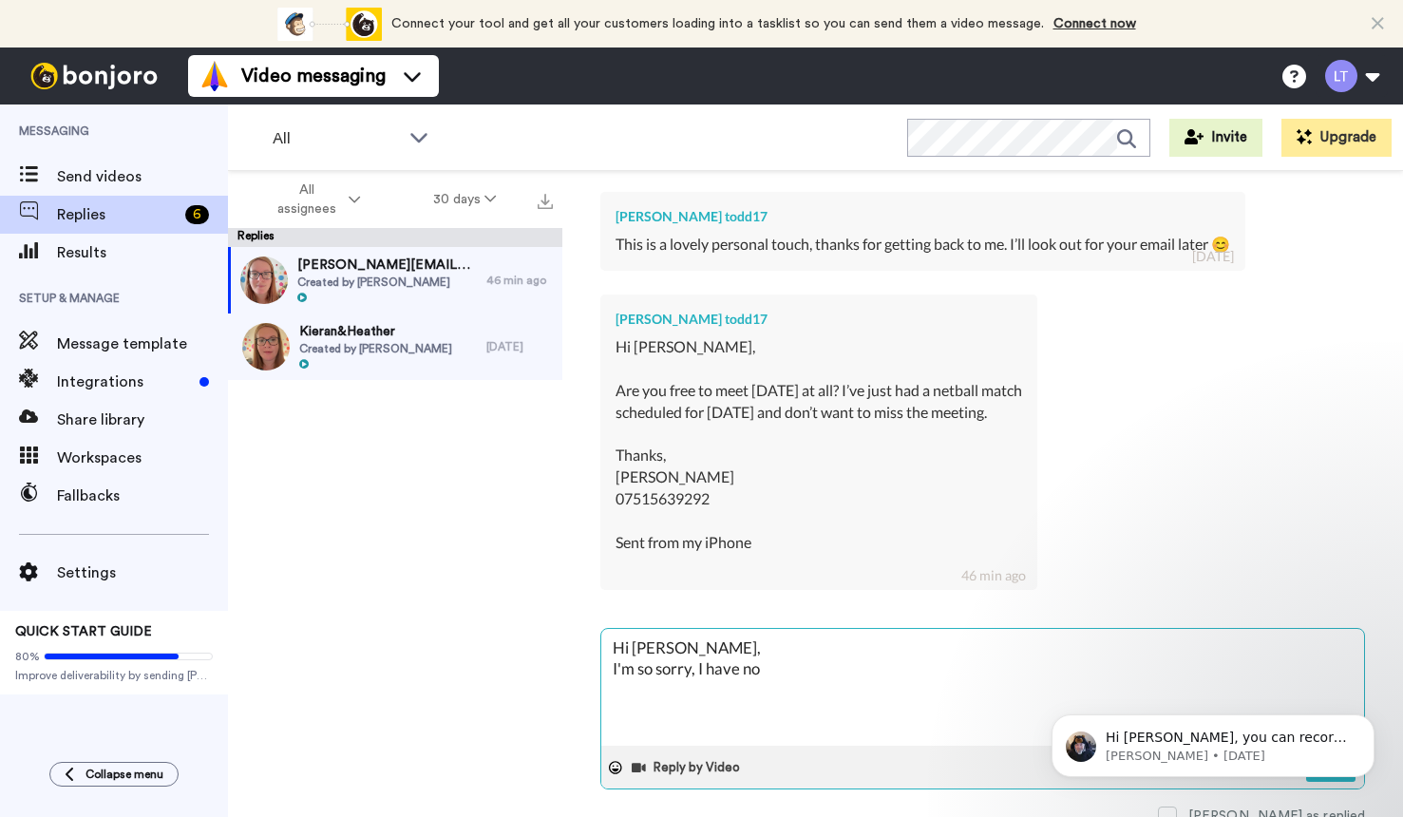
type textarea "x"
type textarea "Hi [PERSON_NAME], I'm so sorry, I have n"
type textarea "x"
type textarea "Hi [PERSON_NAME], I'm so sorry, I have"
type textarea "x"
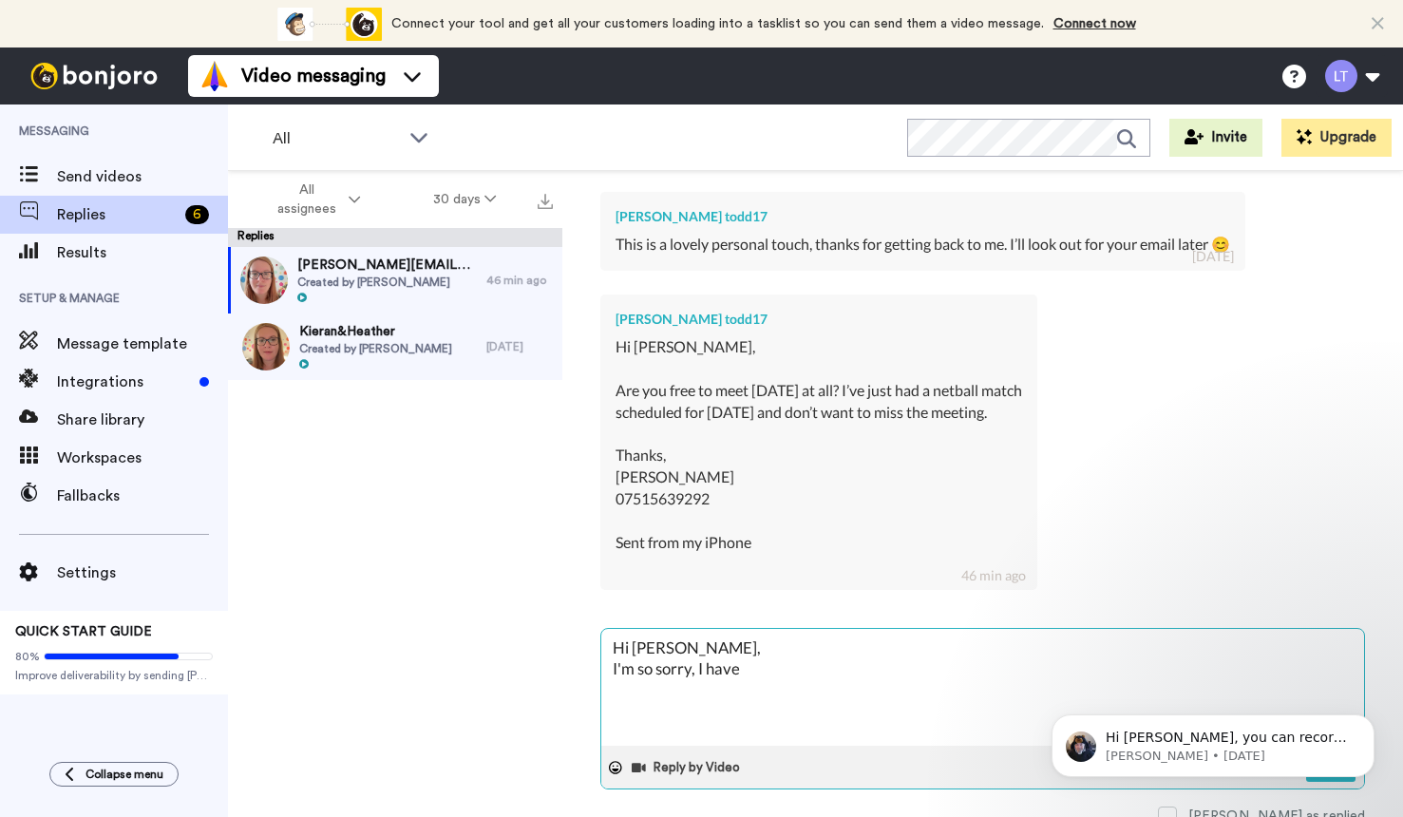
type textarea "Hi [PERSON_NAME], I'm so sorry, I have"
type textarea "x"
type textarea "Hi [PERSON_NAME], I'm so sorry, I hav"
type textarea "x"
type textarea "Hi [PERSON_NAME], I'm so sorry, I ha"
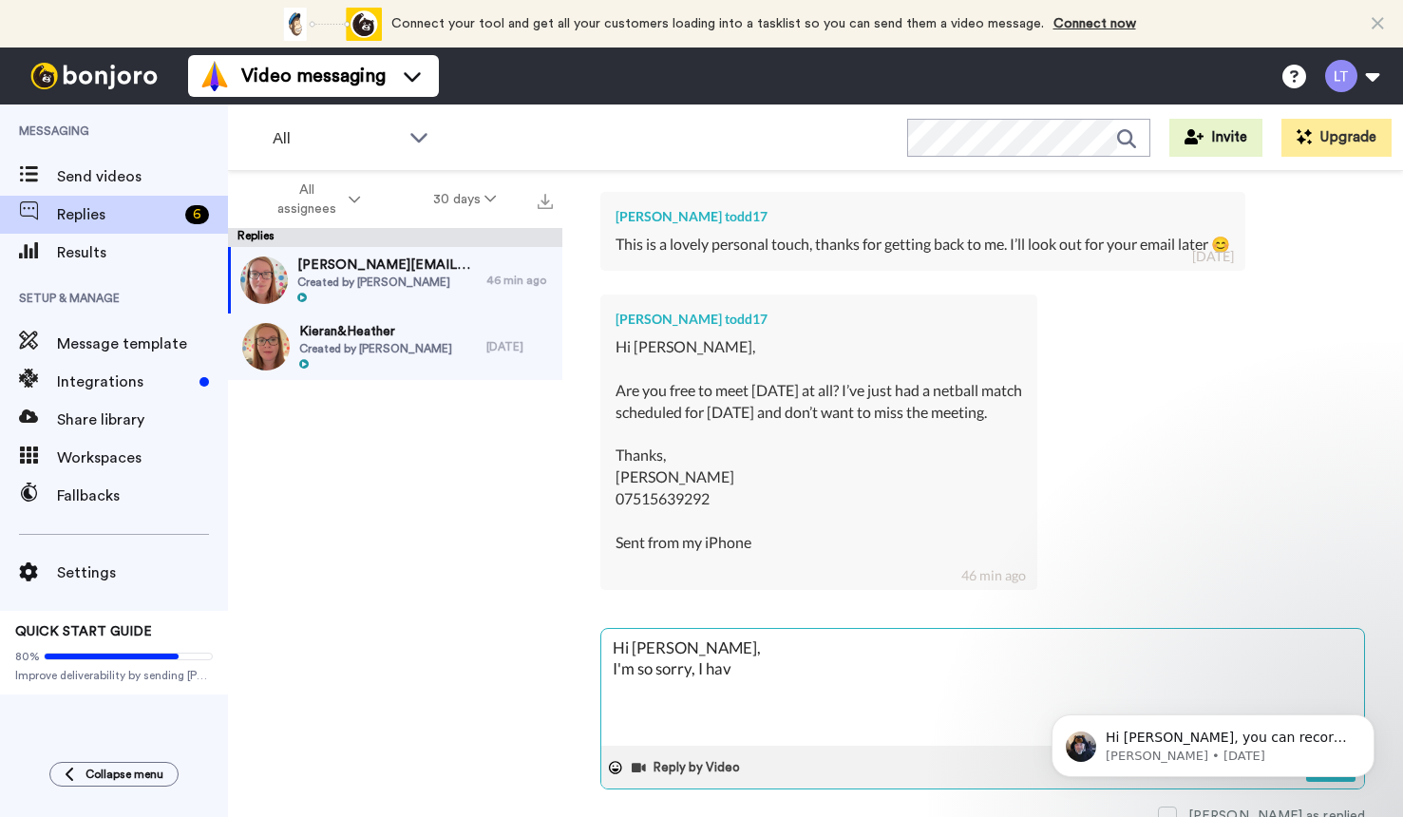
type textarea "x"
type textarea "Hi [PERSON_NAME], I'm so sorry, I h"
type textarea "x"
type textarea "Hi [PERSON_NAME], I'm so sorry, I"
type textarea "x"
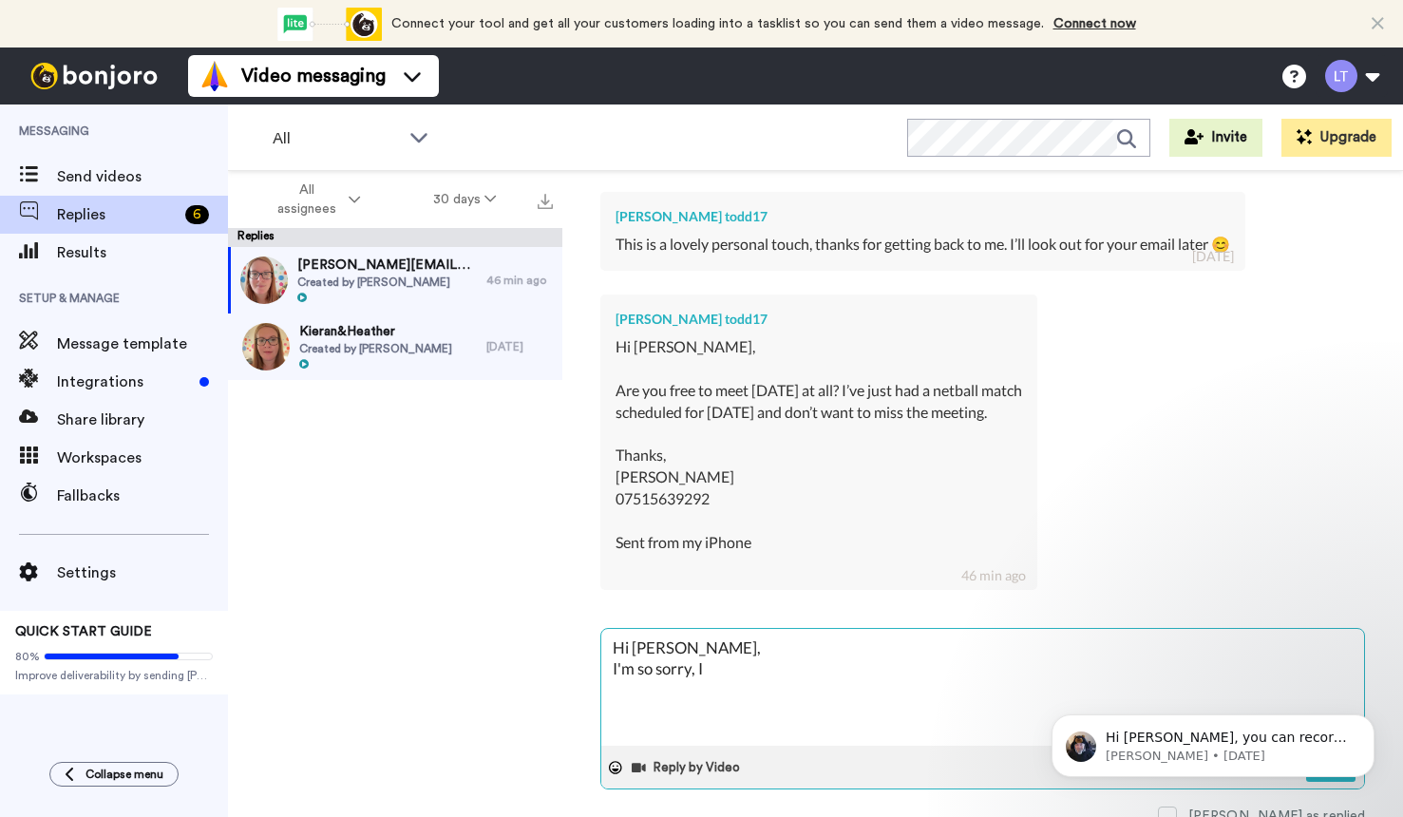
type textarea "Hi [PERSON_NAME], I'm so sorry, I"
type textarea "x"
type textarea "Hi [PERSON_NAME], I'm so sorry, I"
type textarea "x"
type textarea "Hi [PERSON_NAME], I'm so sorry, I c"
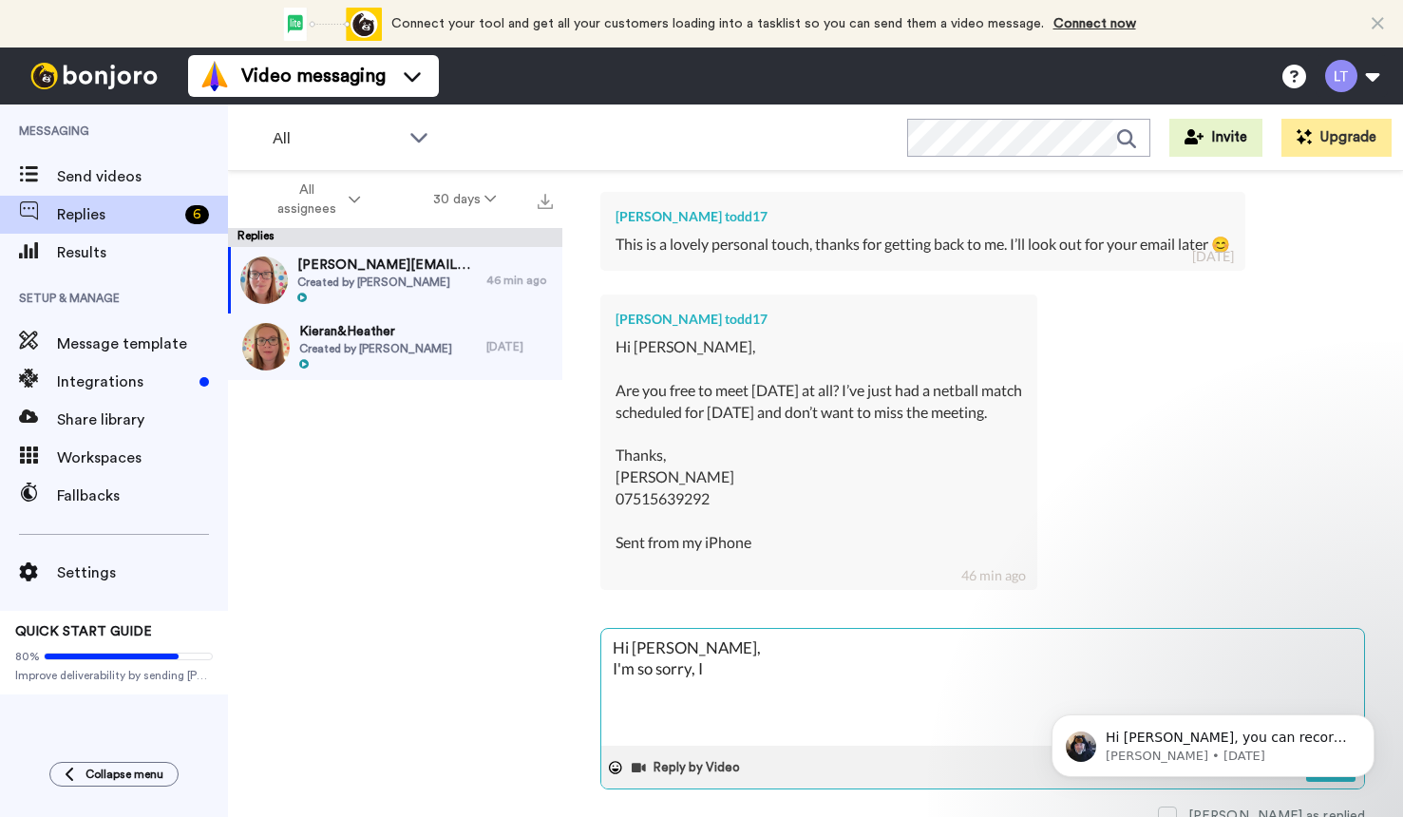
type textarea "x"
type textarea "Hi [PERSON_NAME], I'm so sorry, I ca"
type textarea "x"
type textarea "Hi [PERSON_NAME], I'm so sorry, I can"
type textarea "x"
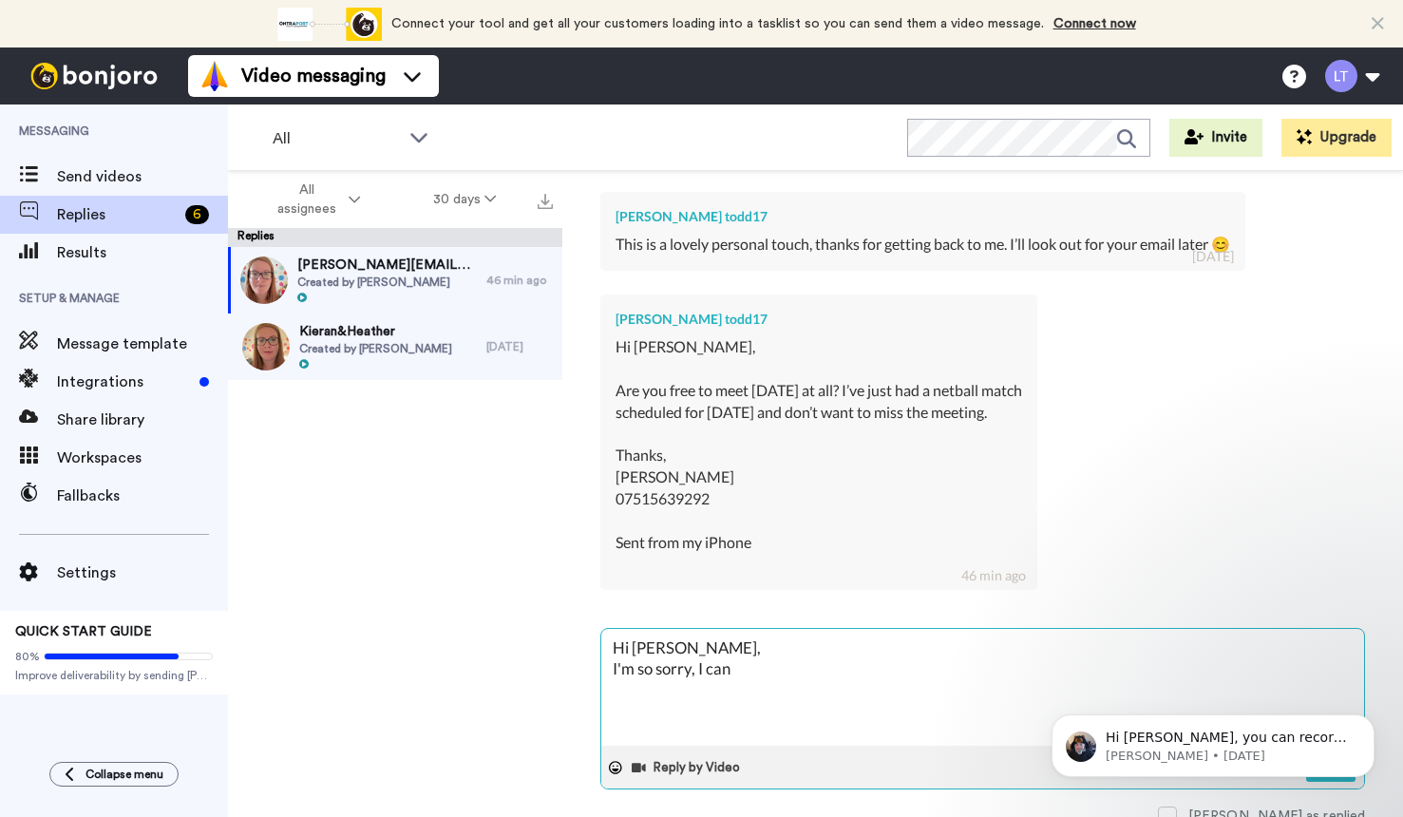
type textarea "Hi [PERSON_NAME], I'm so sorry, I cant"
type textarea "x"
type textarea "Hi [PERSON_NAME], I'm so sorry, I can"
type textarea "x"
type textarea "Hi [PERSON_NAME], I'm so sorry, I can'"
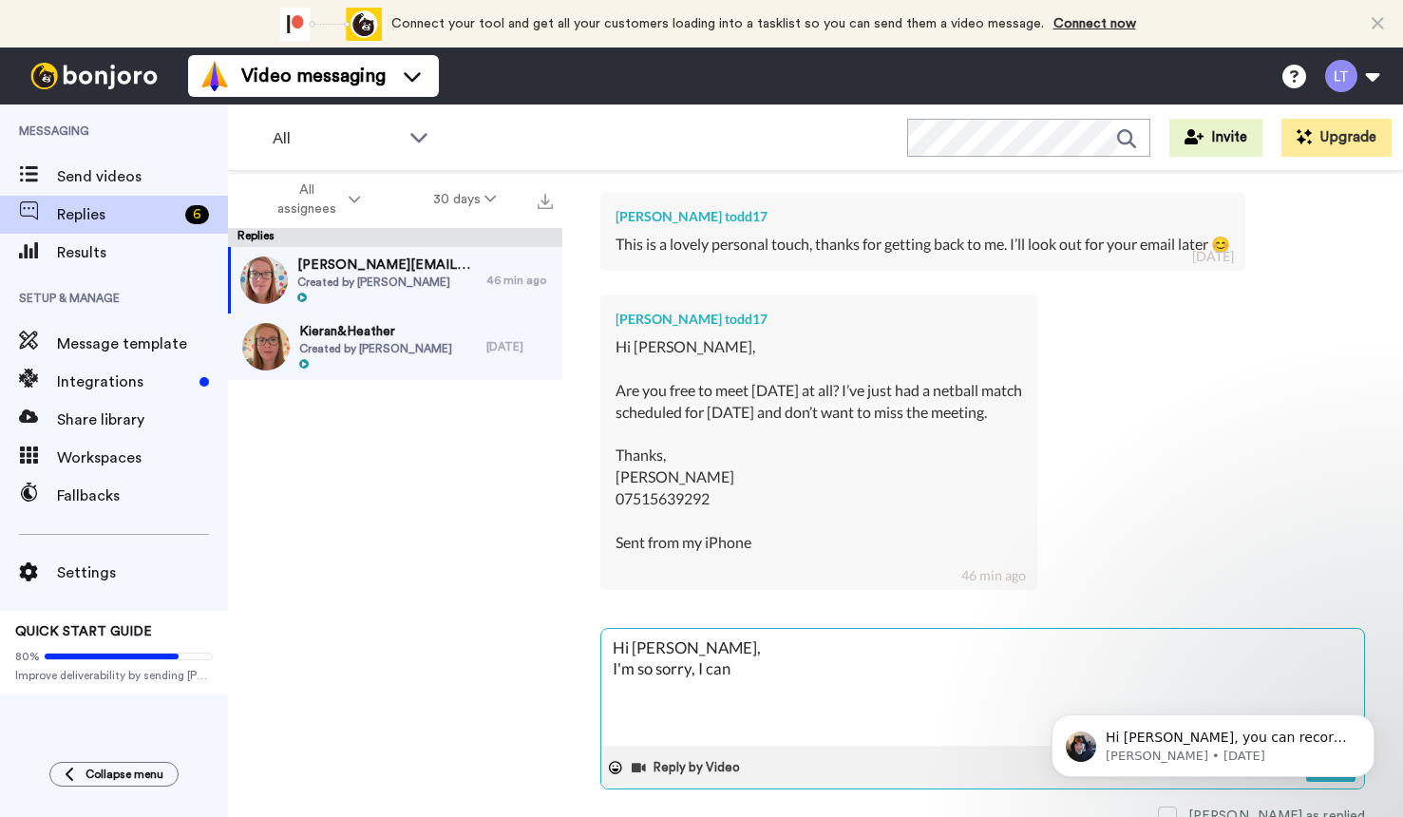
type textarea "x"
type textarea "Hi [PERSON_NAME], I'm so sorry, I can't"
type textarea "x"
type textarea "Hi [PERSON_NAME], I'm so sorry, I can't"
type textarea "x"
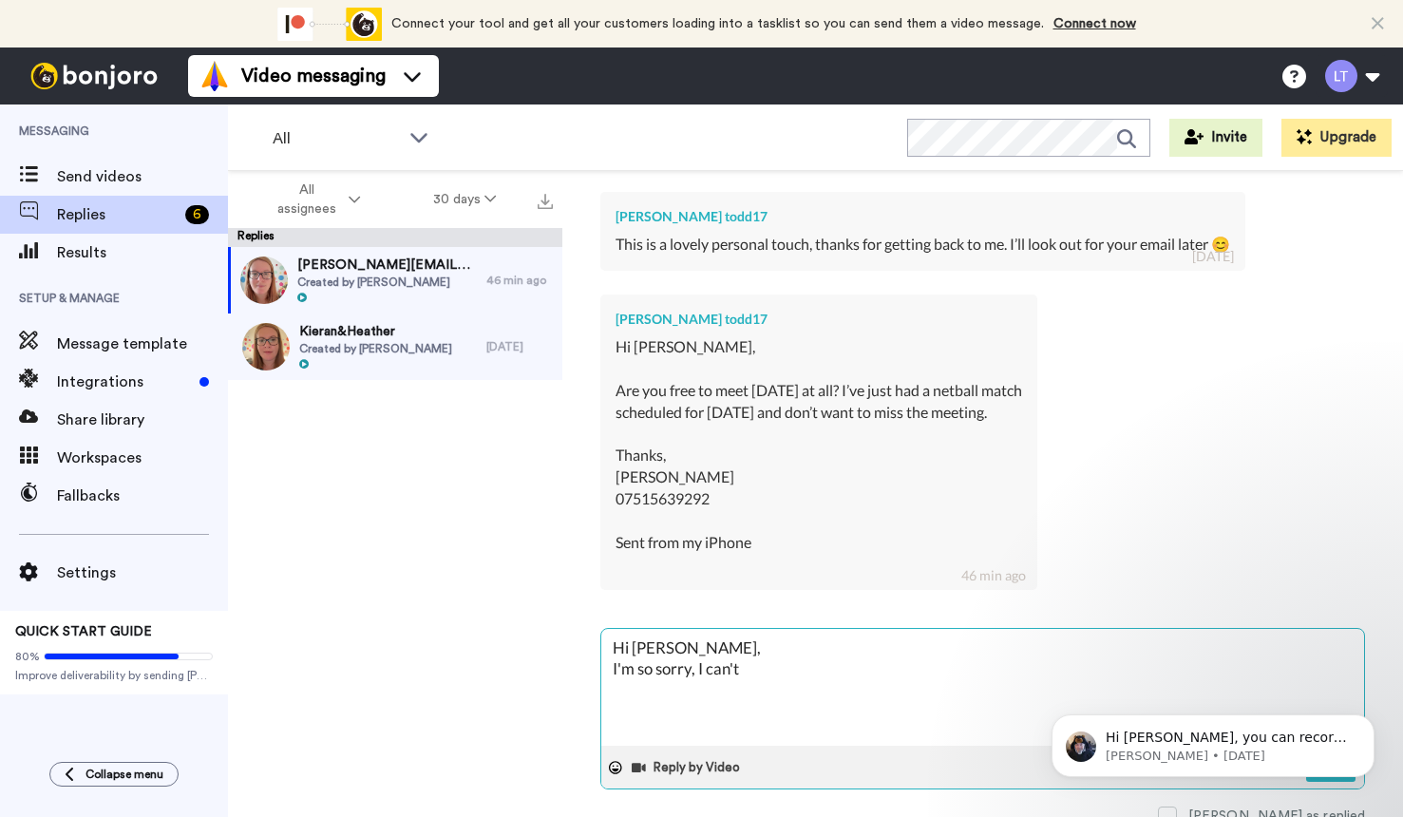
type textarea "Hi [PERSON_NAME], I'm so sorry, I can't m"
type textarea "x"
type textarea "Hi [PERSON_NAME], I'm so sorry, I can't ma"
type textarea "x"
type textarea "Hi [PERSON_NAME], I'm so sorry, I can't man"
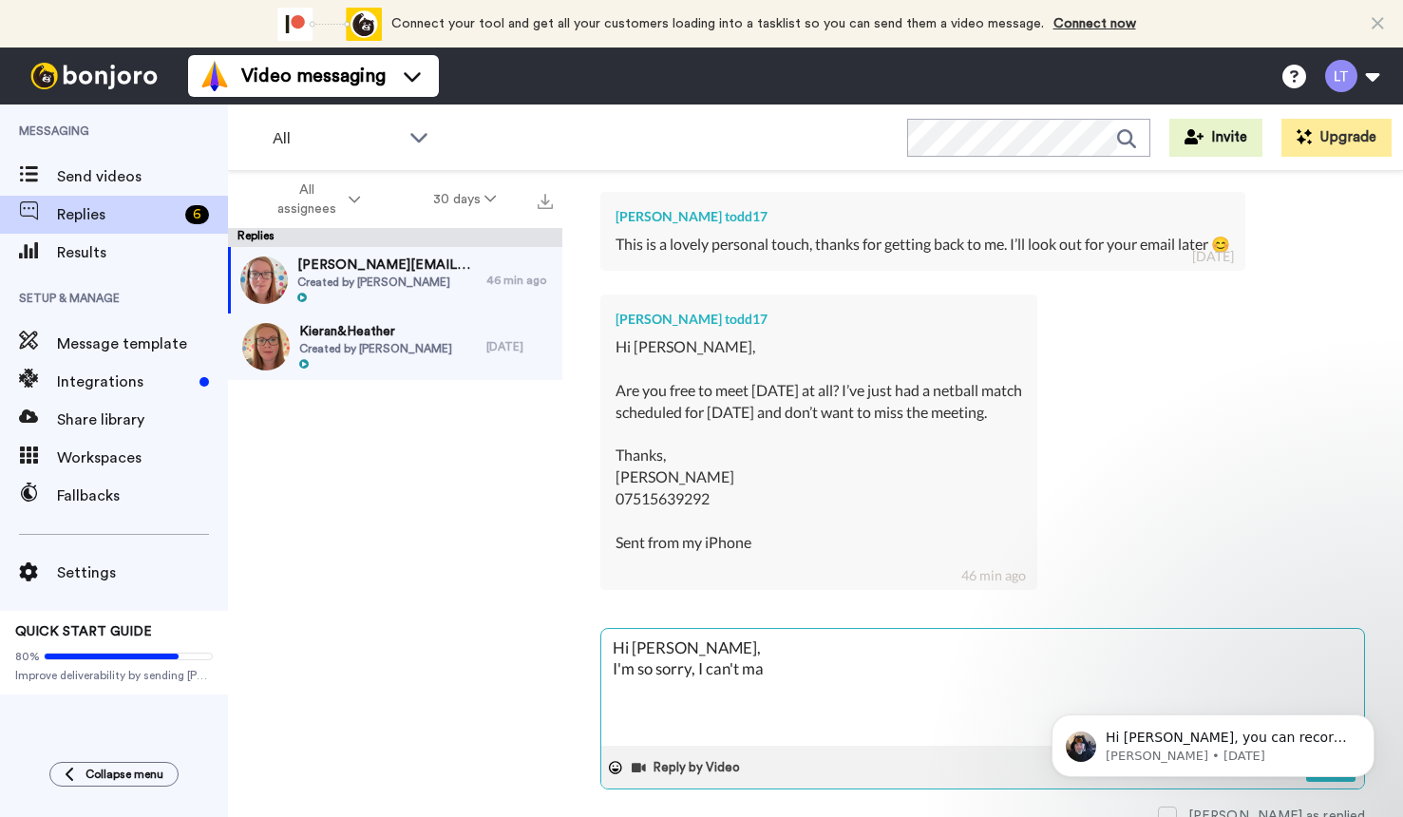
type textarea "x"
type textarea "Hi [PERSON_NAME], I'm so sorry, I can't mana"
type textarea "x"
type textarea "Hi [PERSON_NAME], I'm so sorry, I can't manag"
type textarea "x"
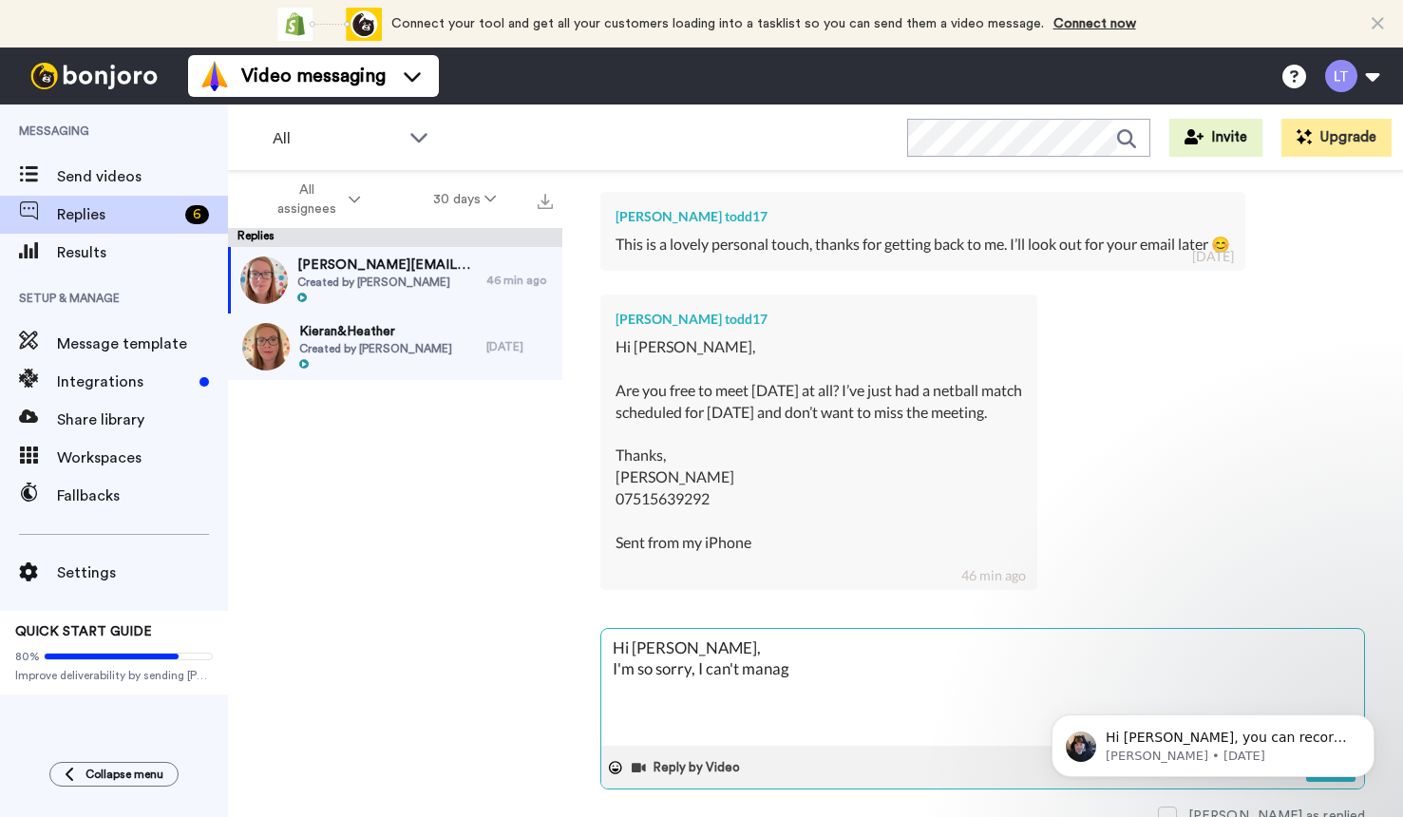
type textarea "Hi [PERSON_NAME], I'm so sorry, I can't manage"
type textarea "x"
type textarea "Hi [PERSON_NAME], I'm so sorry, I can't manage"
type textarea "x"
type textarea "Hi [PERSON_NAME], I'm so sorry, I can't manage t"
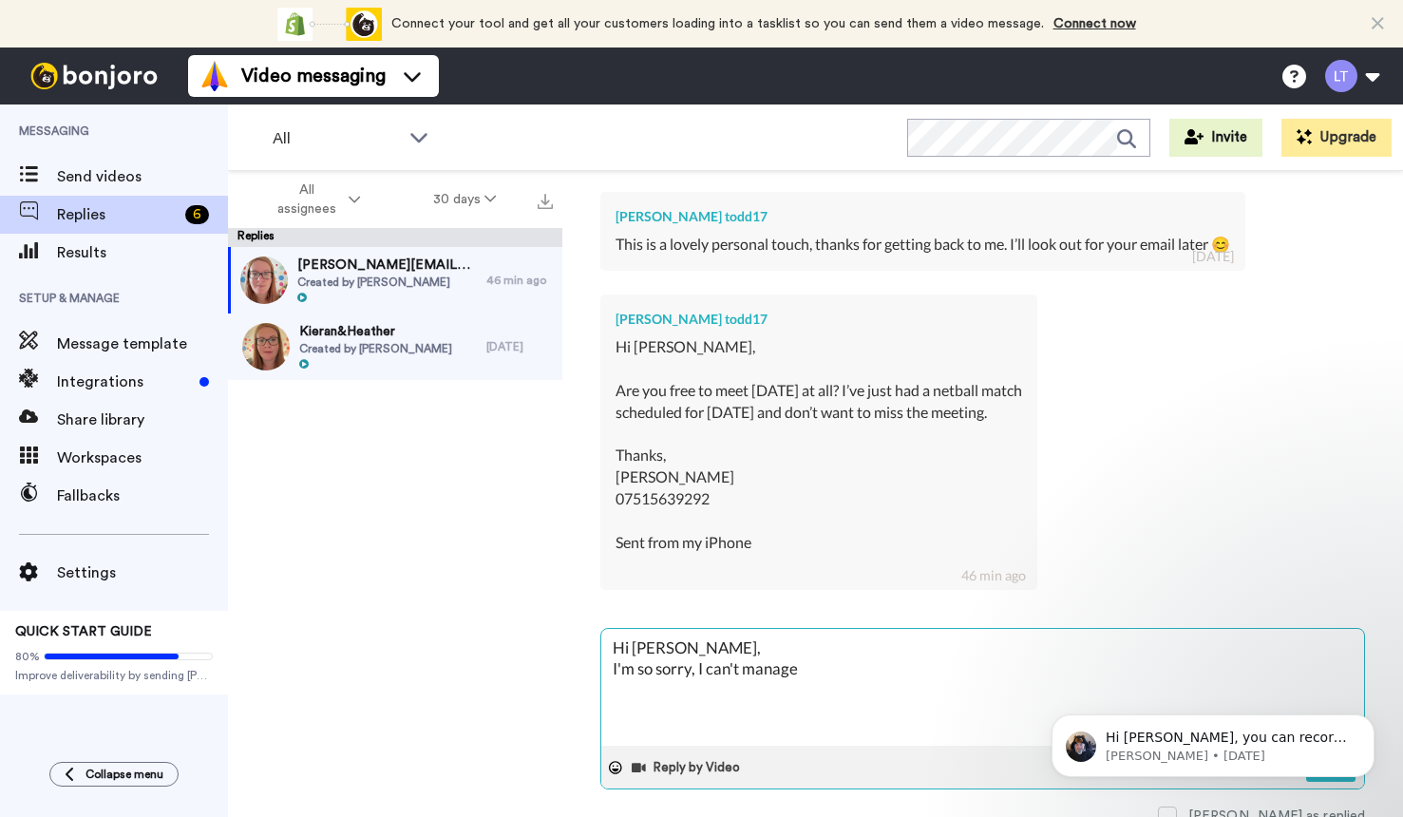
type textarea "x"
type textarea "Hi [PERSON_NAME], I'm so sorry, I can't manage to"
type textarea "x"
type textarea "Hi [PERSON_NAME], I'm so sorry, I can't manage [PERSON_NAME]"
type textarea "x"
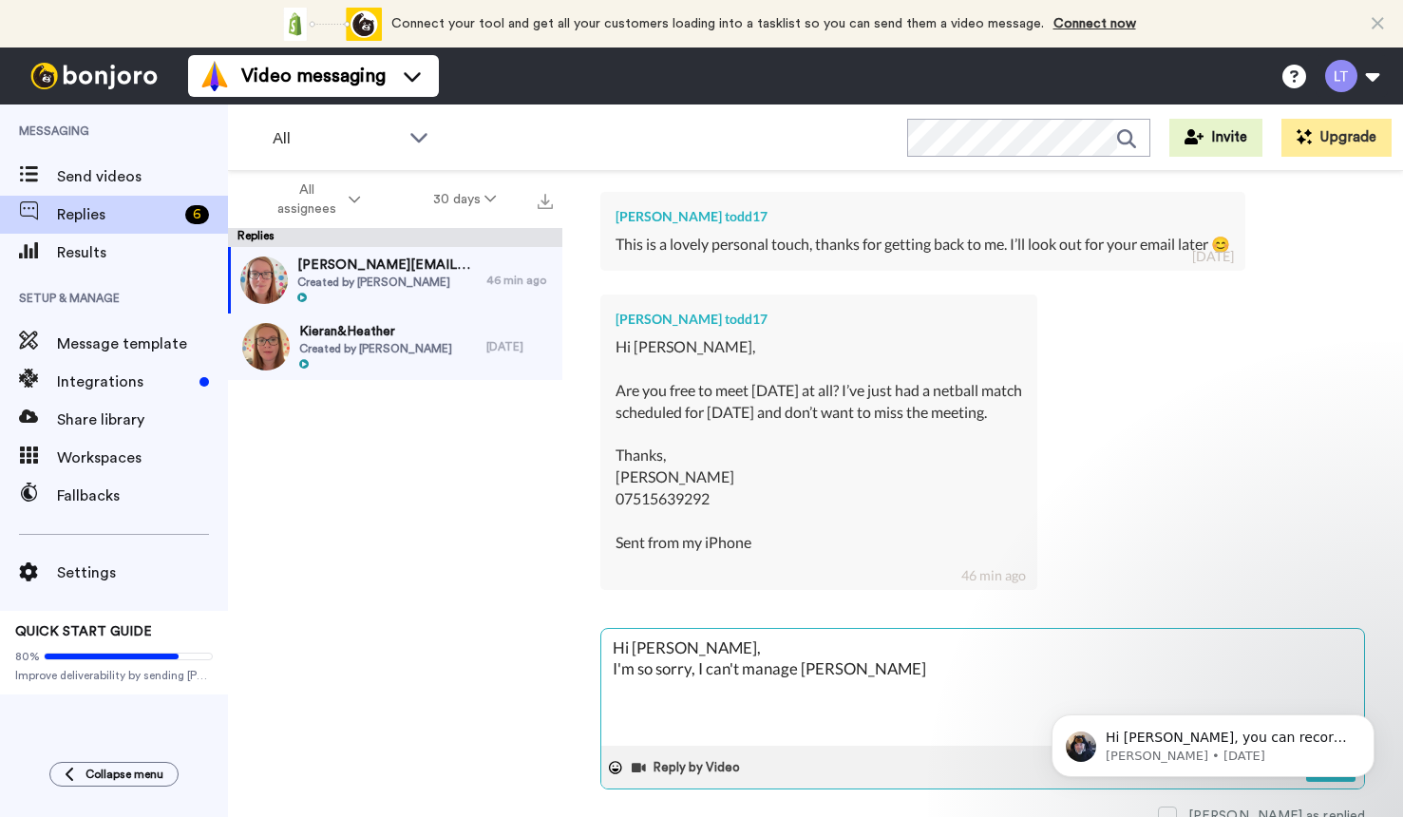
type textarea "Hi [PERSON_NAME], I'm so sorry, I can't manage toda"
type textarea "x"
type textarea "Hi [PERSON_NAME], I'm so sorry, I can't manage [DATE]"
type textarea "x"
type textarea "Hi [PERSON_NAME], I'm so sorry, I can't manage [DATE],"
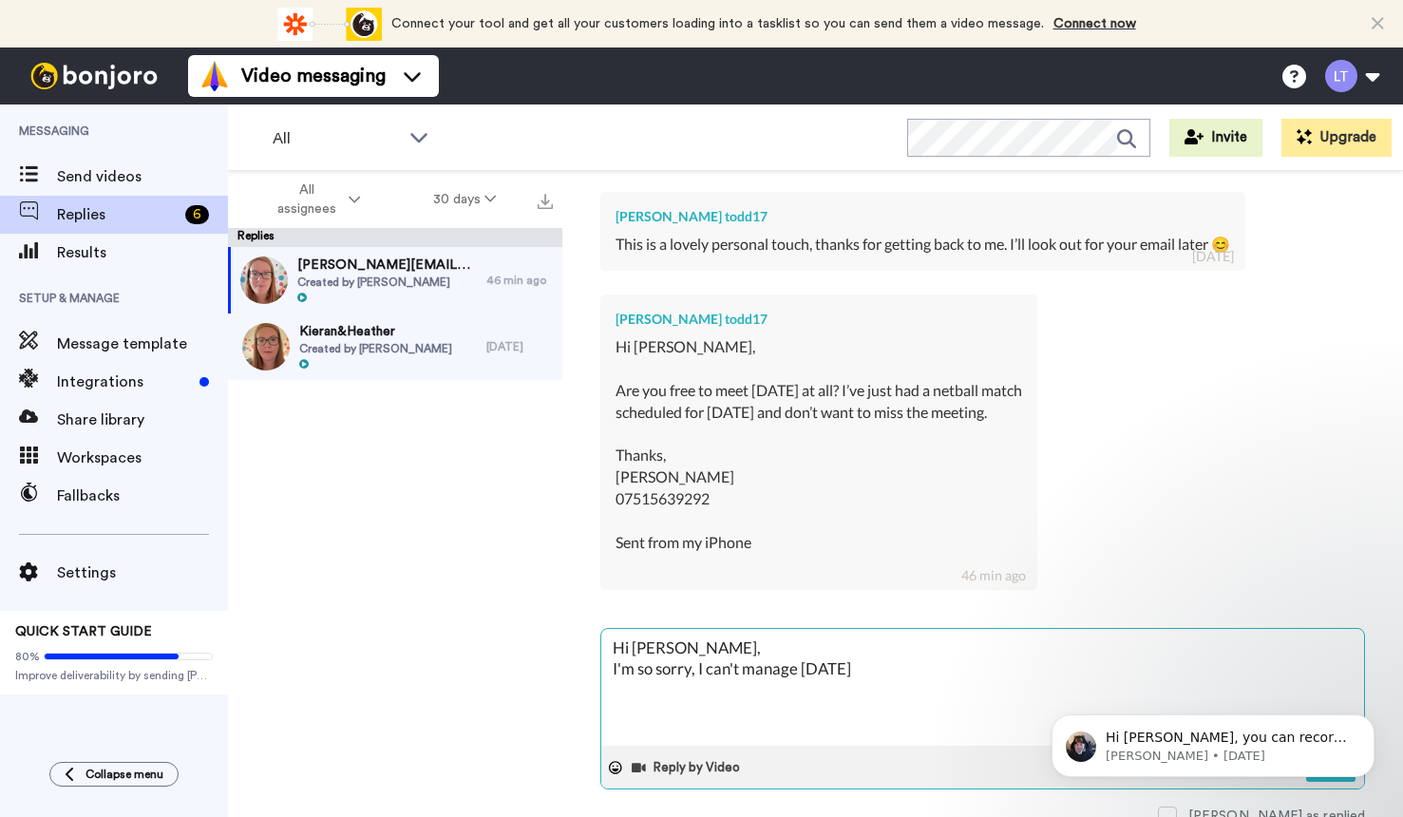
type textarea "x"
type textarea "Hi [PERSON_NAME], I'm so sorry, I can't manage [DATE],"
type textarea "x"
type textarea "Hi [PERSON_NAME], I'm so sorry, I can't manage [DATE], a"
type textarea "x"
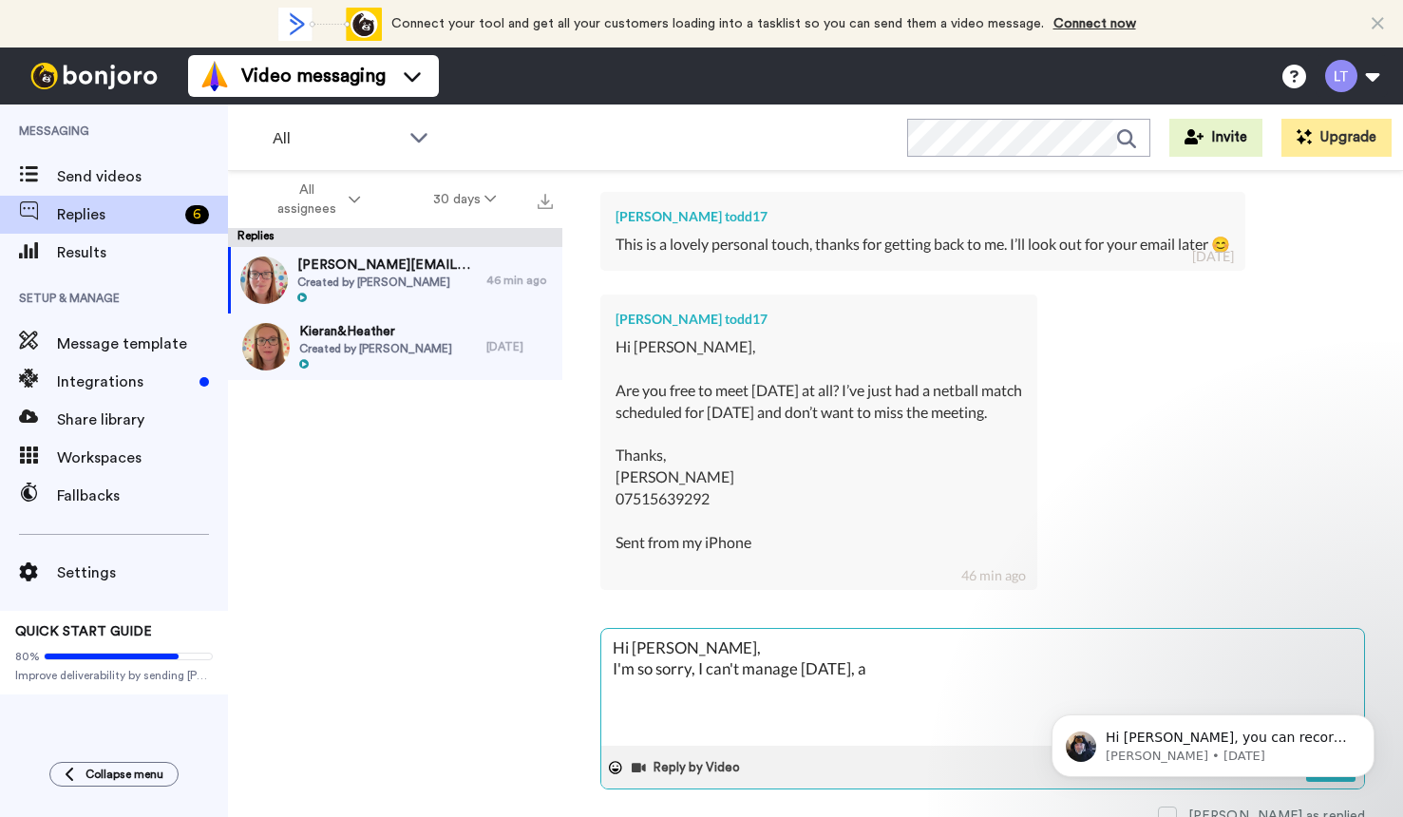
type textarea "Hi [PERSON_NAME], I'm so sorry, I can't manage [DATE], as"
type textarea "x"
type textarea "Hi [PERSON_NAME], I'm so sorry, I can't manage [DATE], as"
type textarea "x"
type textarea "Hi [PERSON_NAME], I'm so sorry, I can't manage [DATE], as I"
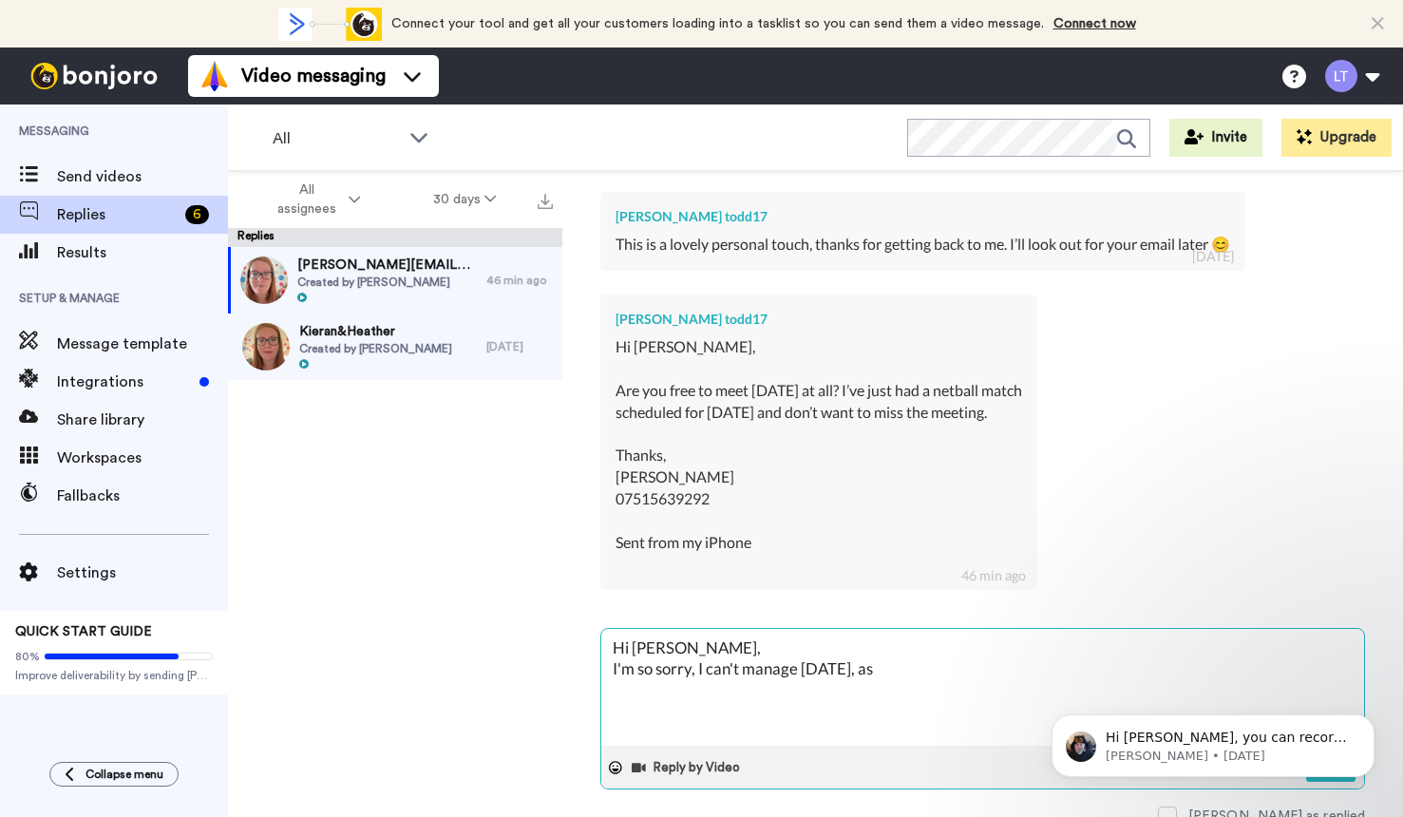
type textarea "x"
type textarea "Hi [PERSON_NAME], I'm so sorry, I can't manage [DATE], as I'"
type textarea "x"
type textarea "Hi [PERSON_NAME], I'm so sorry, I can't manage [DATE], as I'm"
type textarea "x"
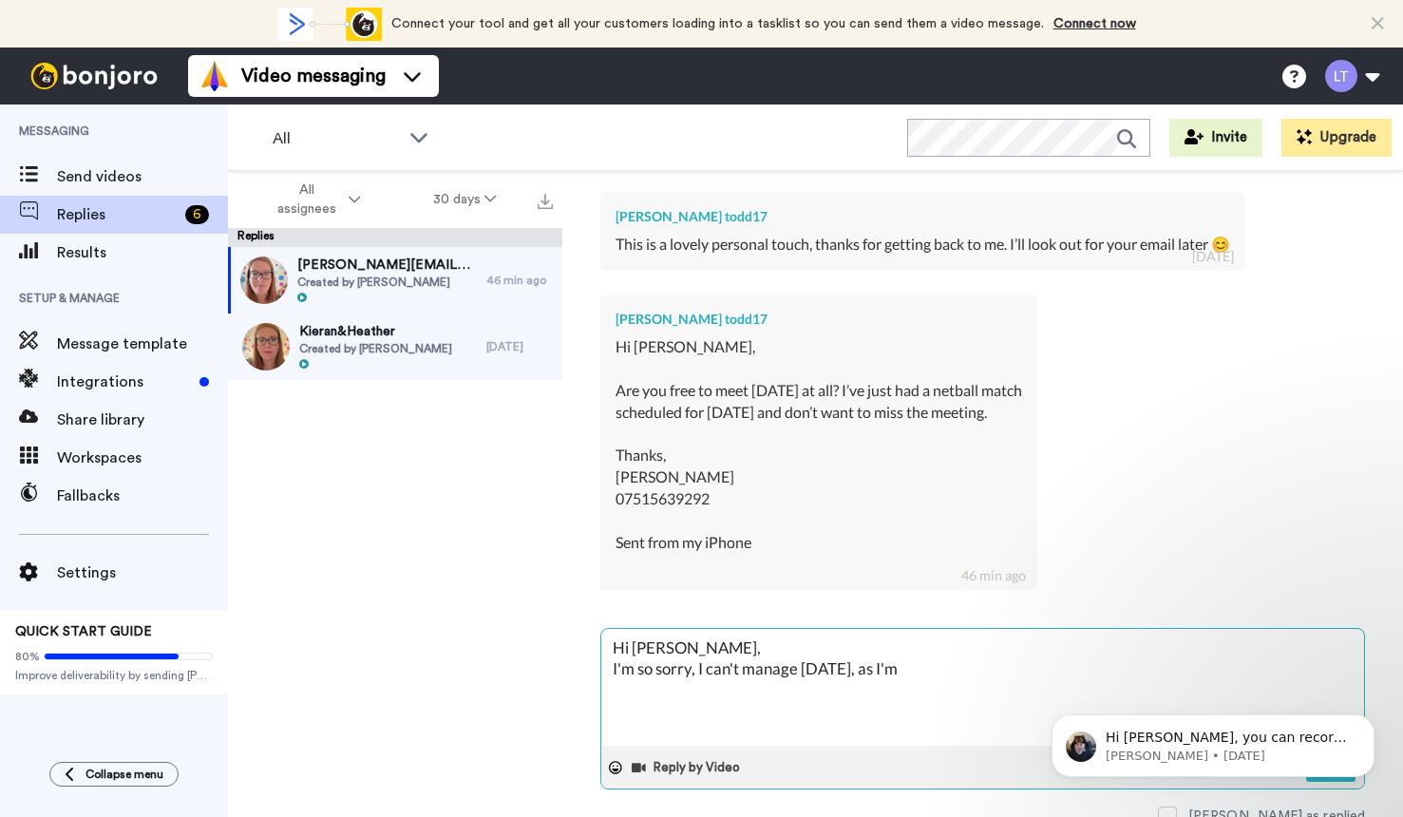
type textarea "Hi [PERSON_NAME], I'm so sorry, I can't manage [DATE], as I'm"
type textarea "x"
drag, startPoint x: 792, startPoint y: 682, endPoint x: 763, endPoint y: 683, distance: 29.5
click at [763, 683] on textarea "Hi [PERSON_NAME], I'm so sorry, I can't manage [DATE], as I'm working to a dead…" at bounding box center [982, 687] width 763 height 117
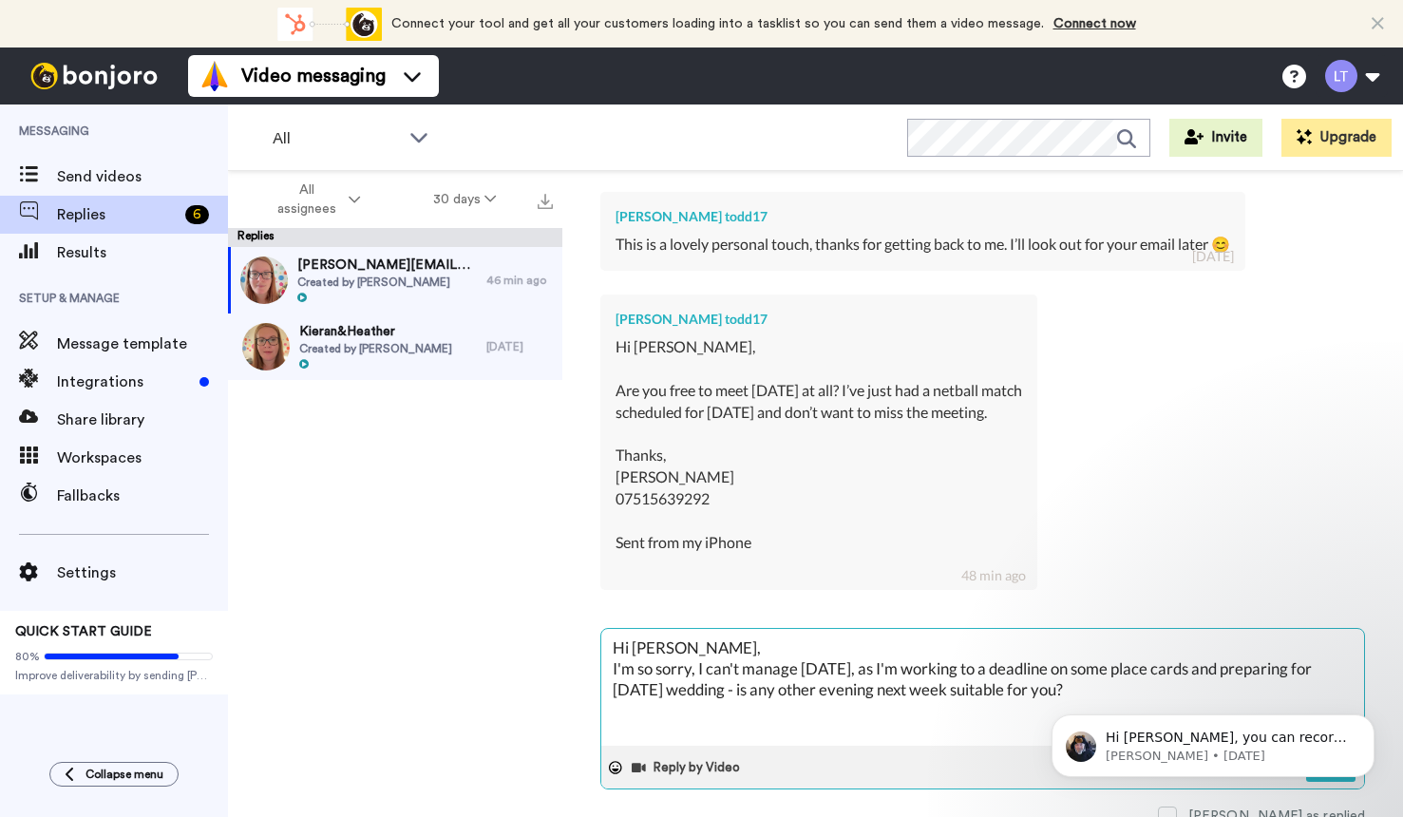
click at [756, 683] on textarea "Hi [PERSON_NAME], I'm so sorry, I can't manage [DATE], as I'm working to a dead…" at bounding box center [982, 687] width 763 height 117
click at [859, 702] on textarea "Hi [PERSON_NAME], I'm so sorry, I can't manage [DATE], as I'm working to a dead…" at bounding box center [982, 687] width 763 height 117
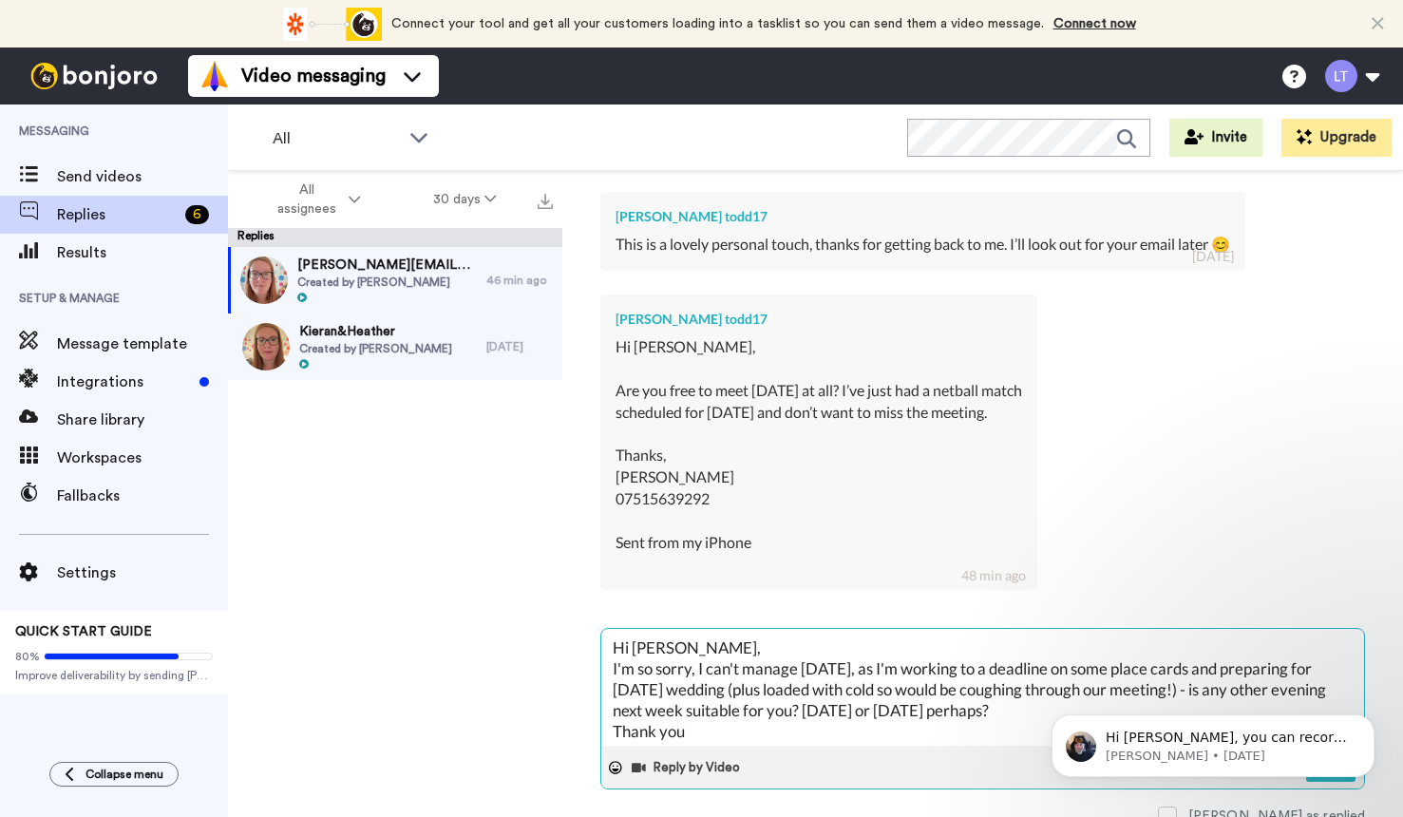
scroll to position [11, 0]
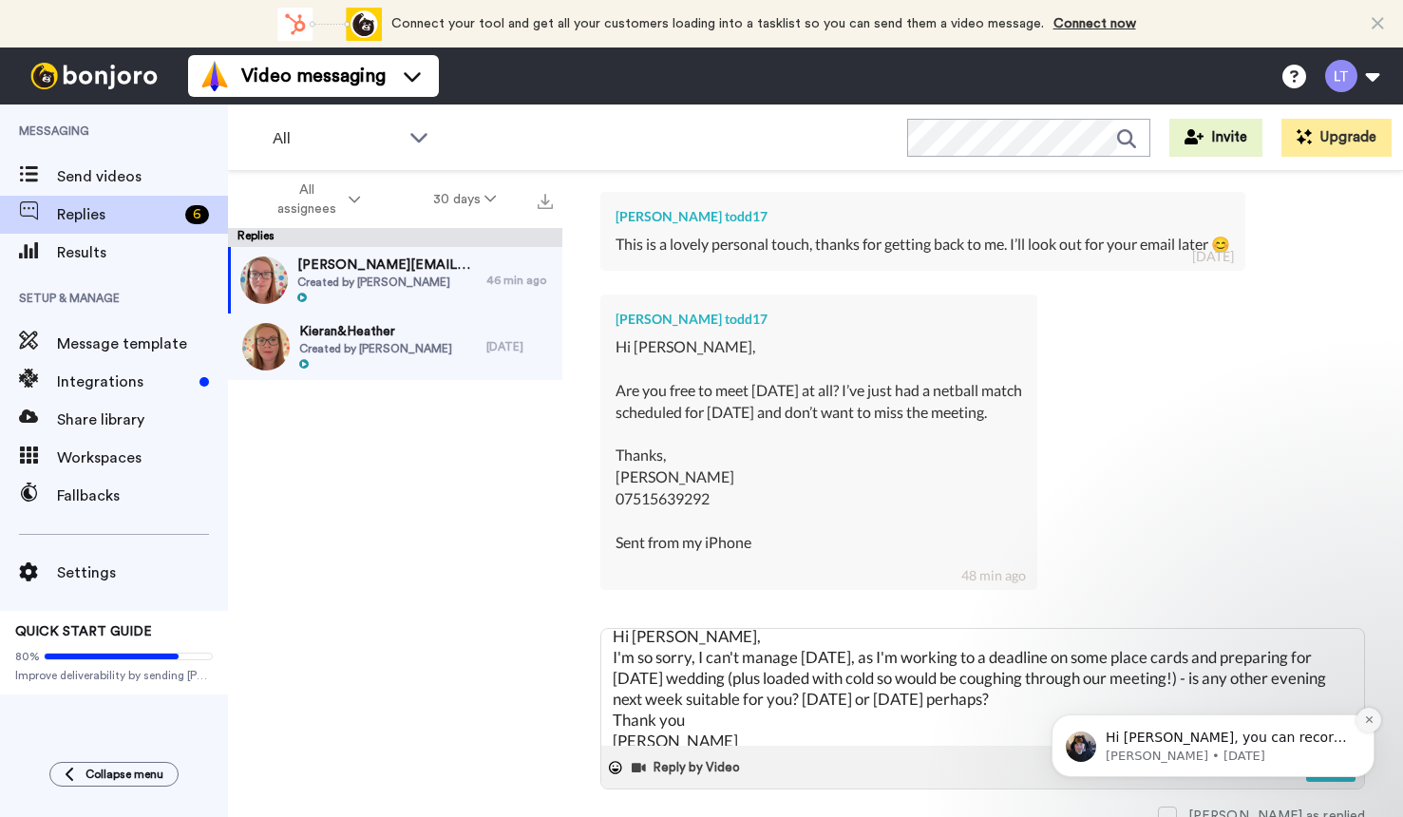
click at [1365, 723] on icon "Dismiss notification" at bounding box center [1369, 719] width 10 height 10
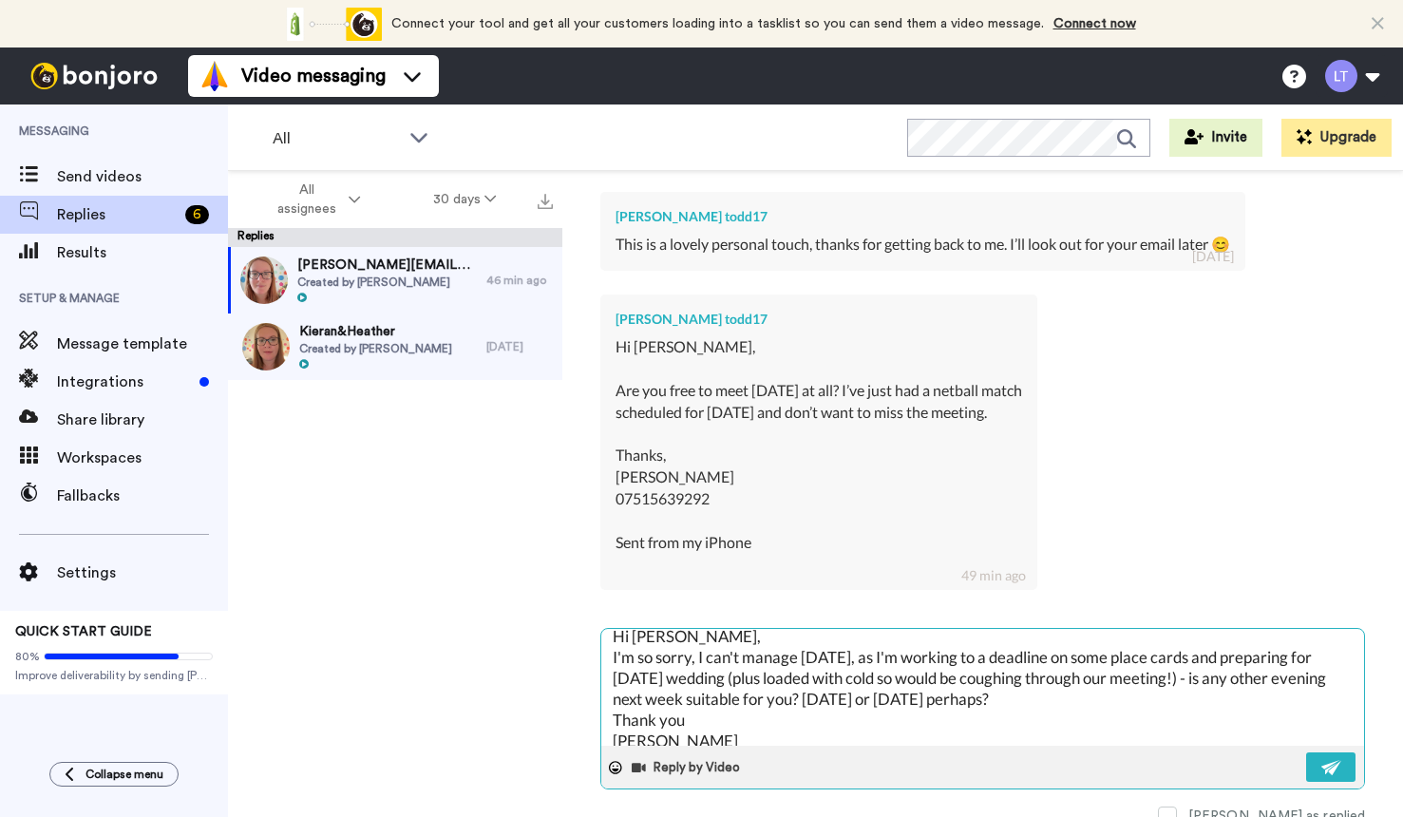
click at [1121, 667] on textarea "Hi [PERSON_NAME], I'm so sorry, I can't manage [DATE], as I'm working to a dead…" at bounding box center [982, 687] width 763 height 117
click at [1323, 761] on img at bounding box center [1331, 767] width 21 height 15
